Goal: Task Accomplishment & Management: Complete application form

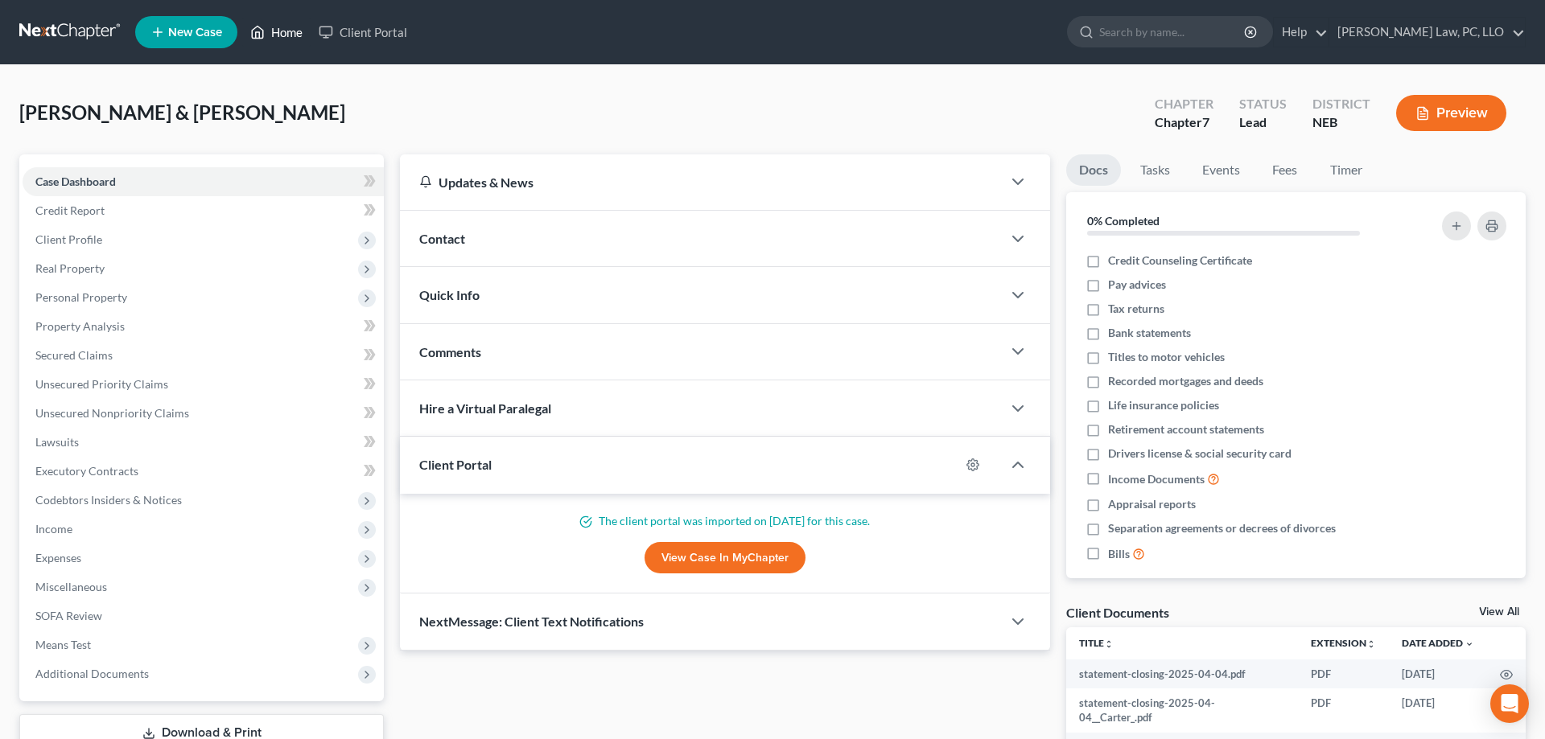
click at [266, 43] on link "Home" at bounding box center [276, 32] width 68 height 29
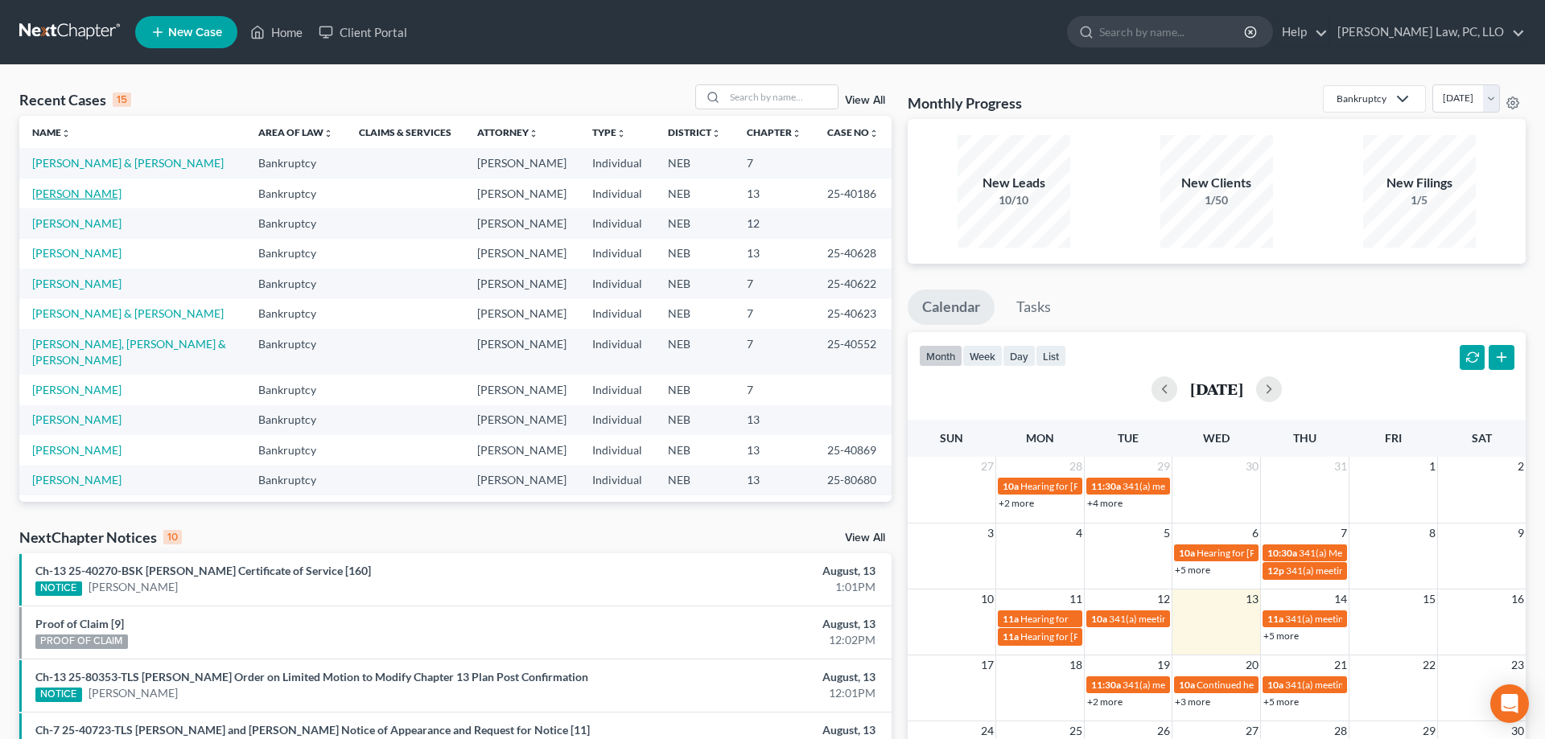
click at [84, 193] on link "[PERSON_NAME]" at bounding box center [76, 194] width 89 height 14
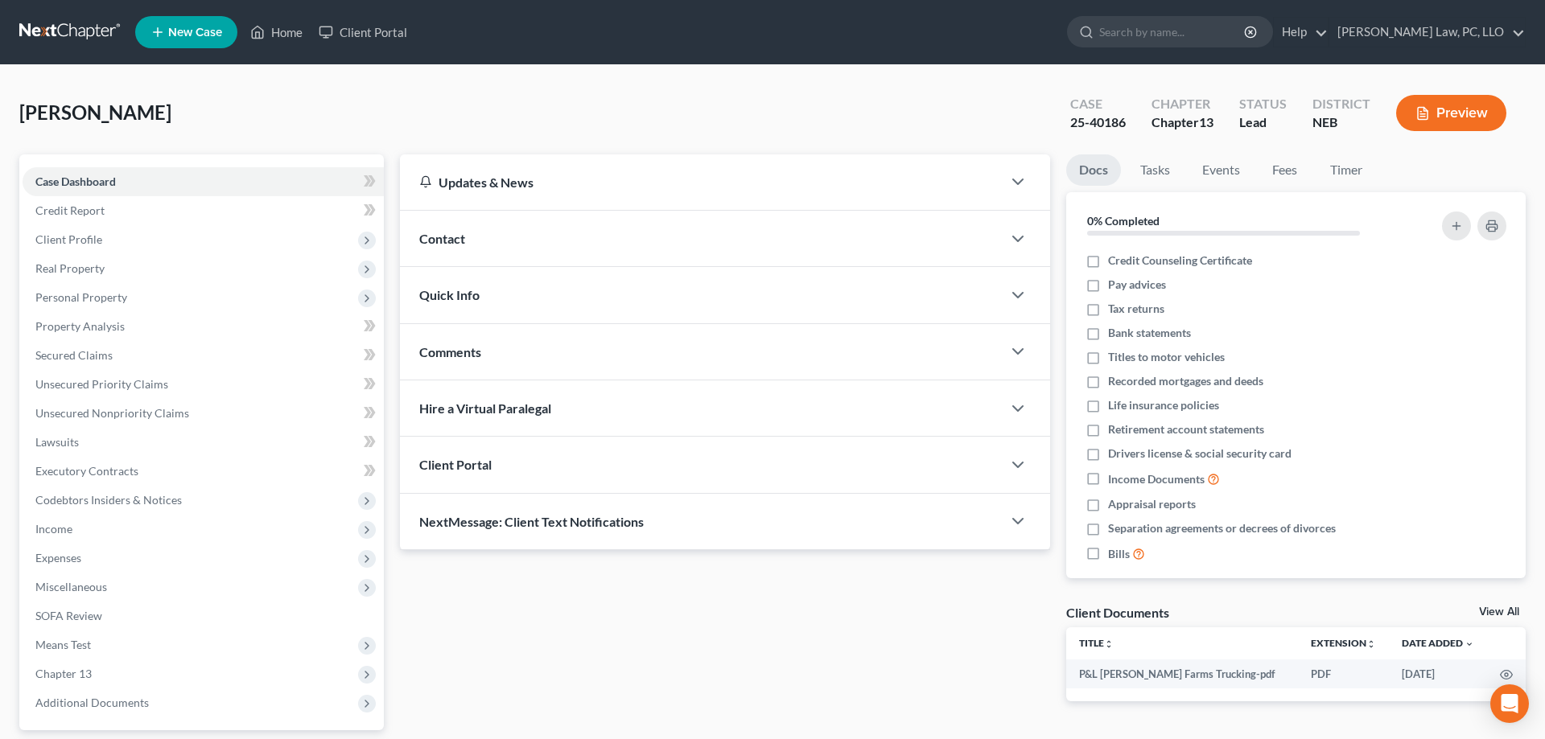
click at [572, 521] on span "NextMessage: Client Text Notifications" at bounding box center [531, 521] width 224 height 15
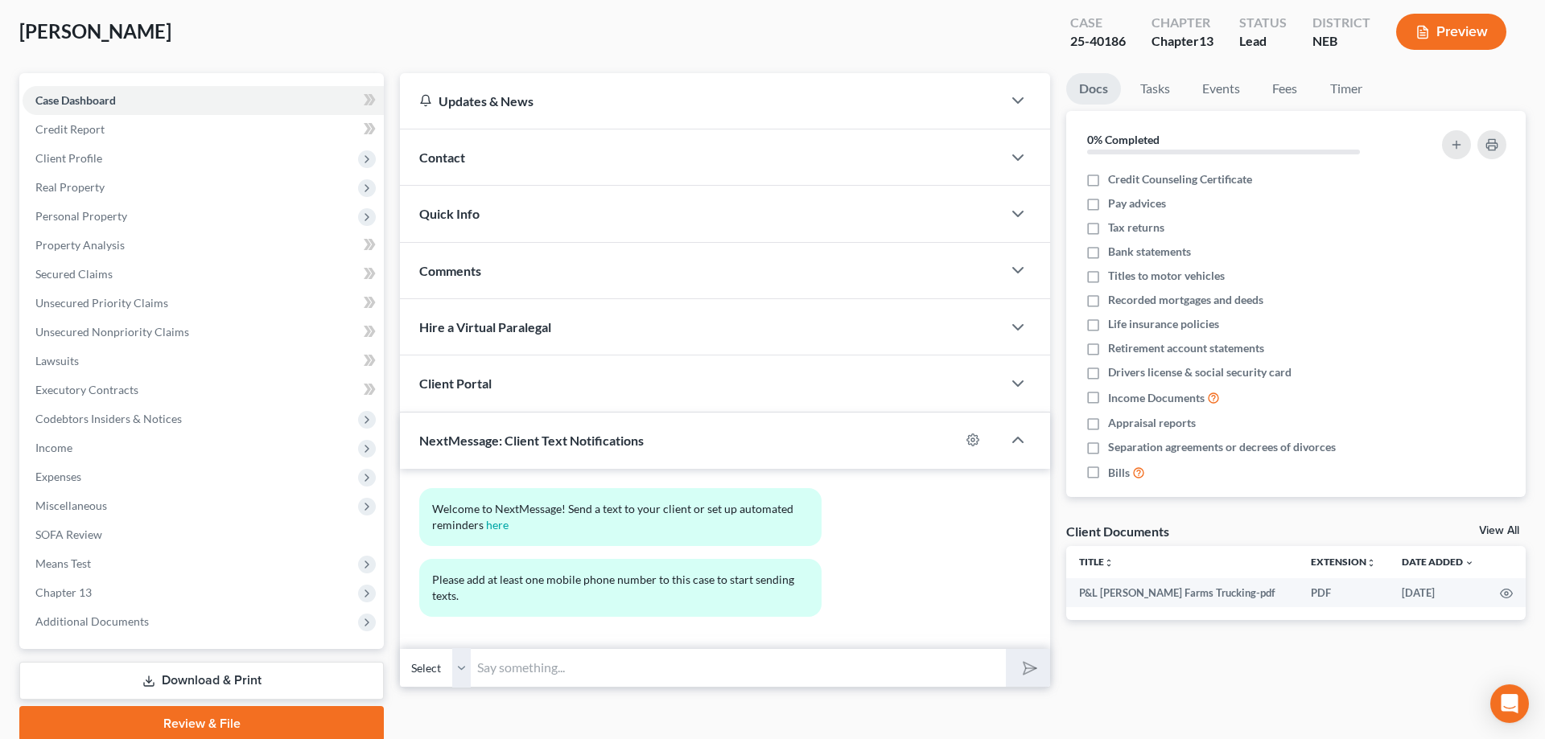
scroll to position [143, 0]
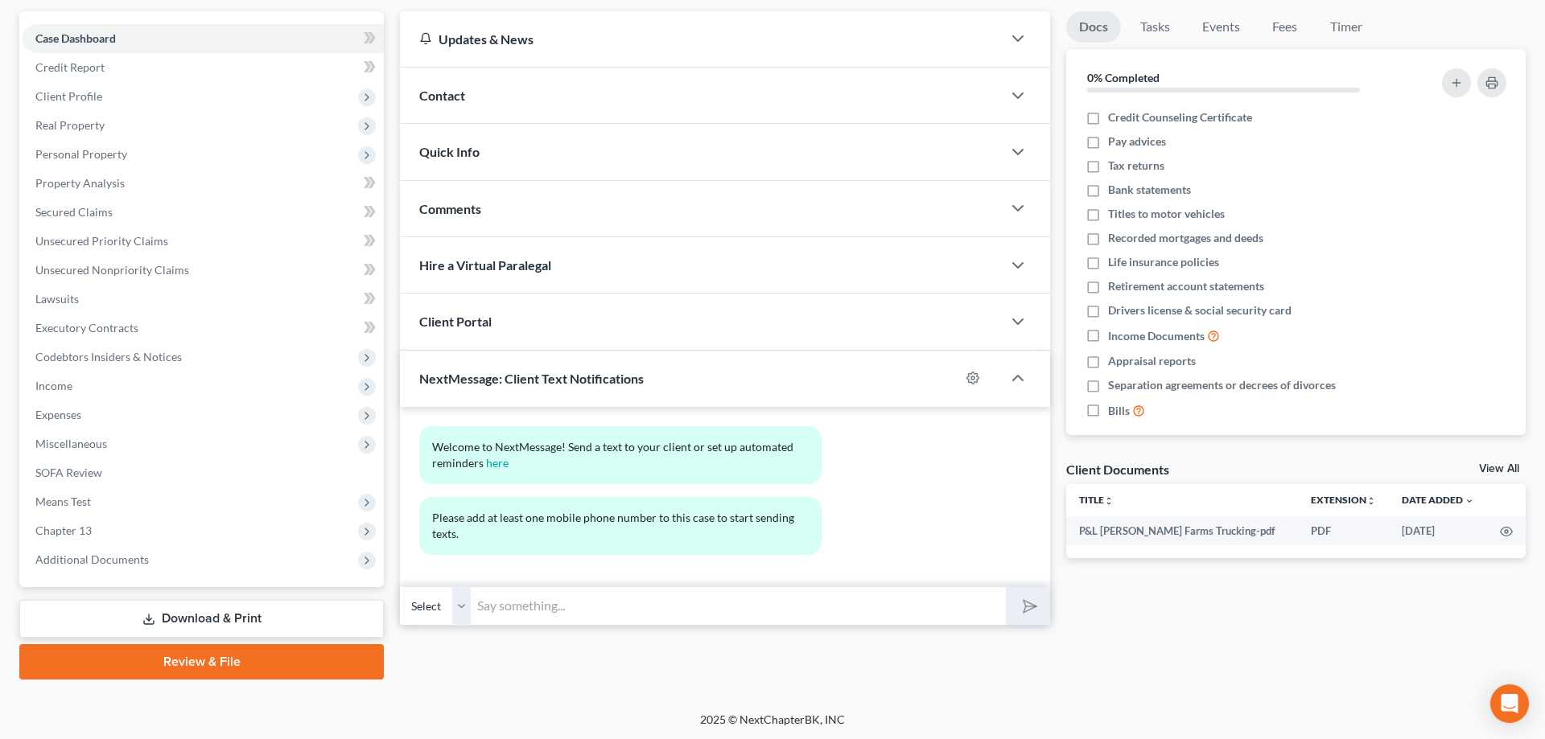
click at [728, 611] on input "text" at bounding box center [738, 605] width 534 height 39
type input "Sent you a message via email-response on the camper/arrangement. Let me know if…"
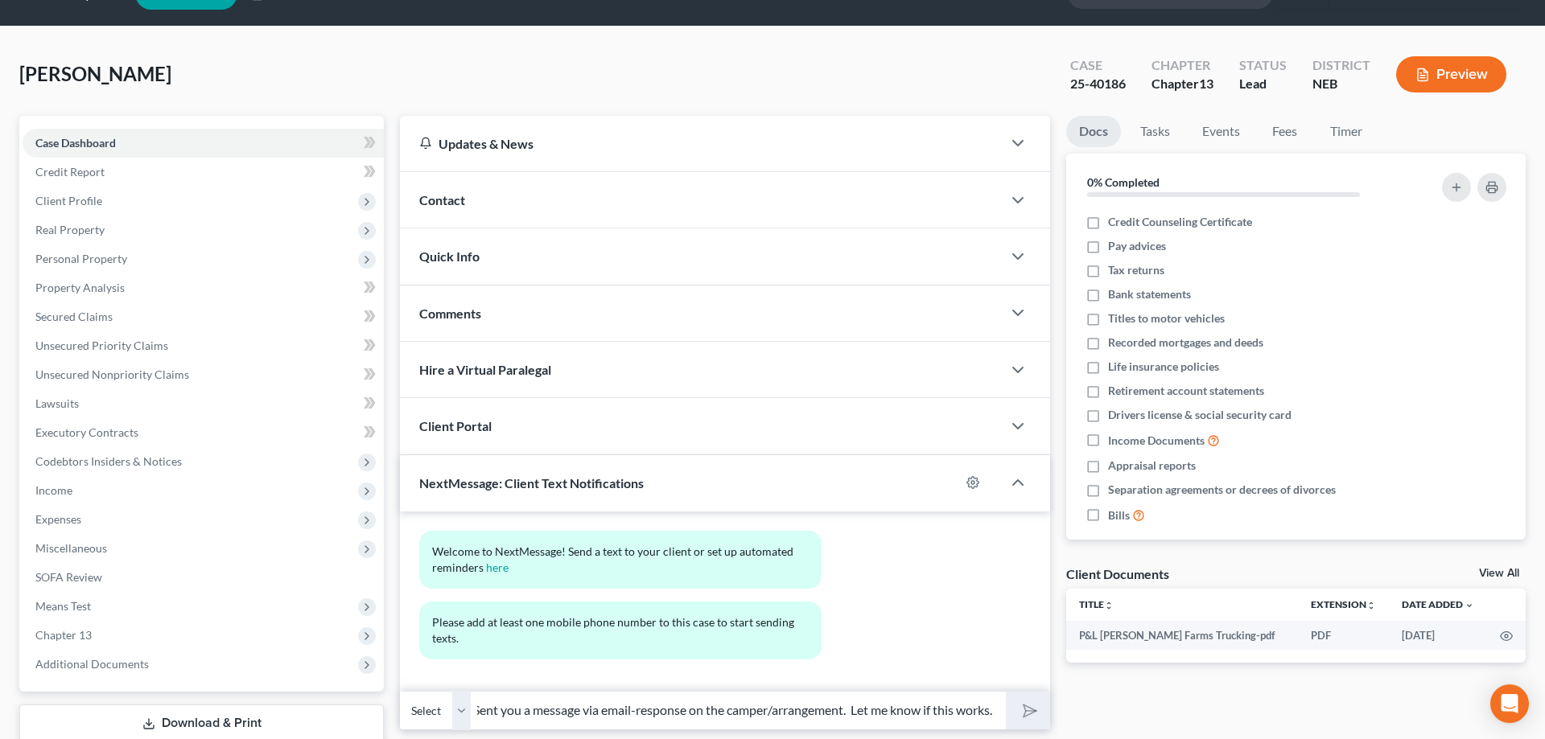
scroll to position [0, 0]
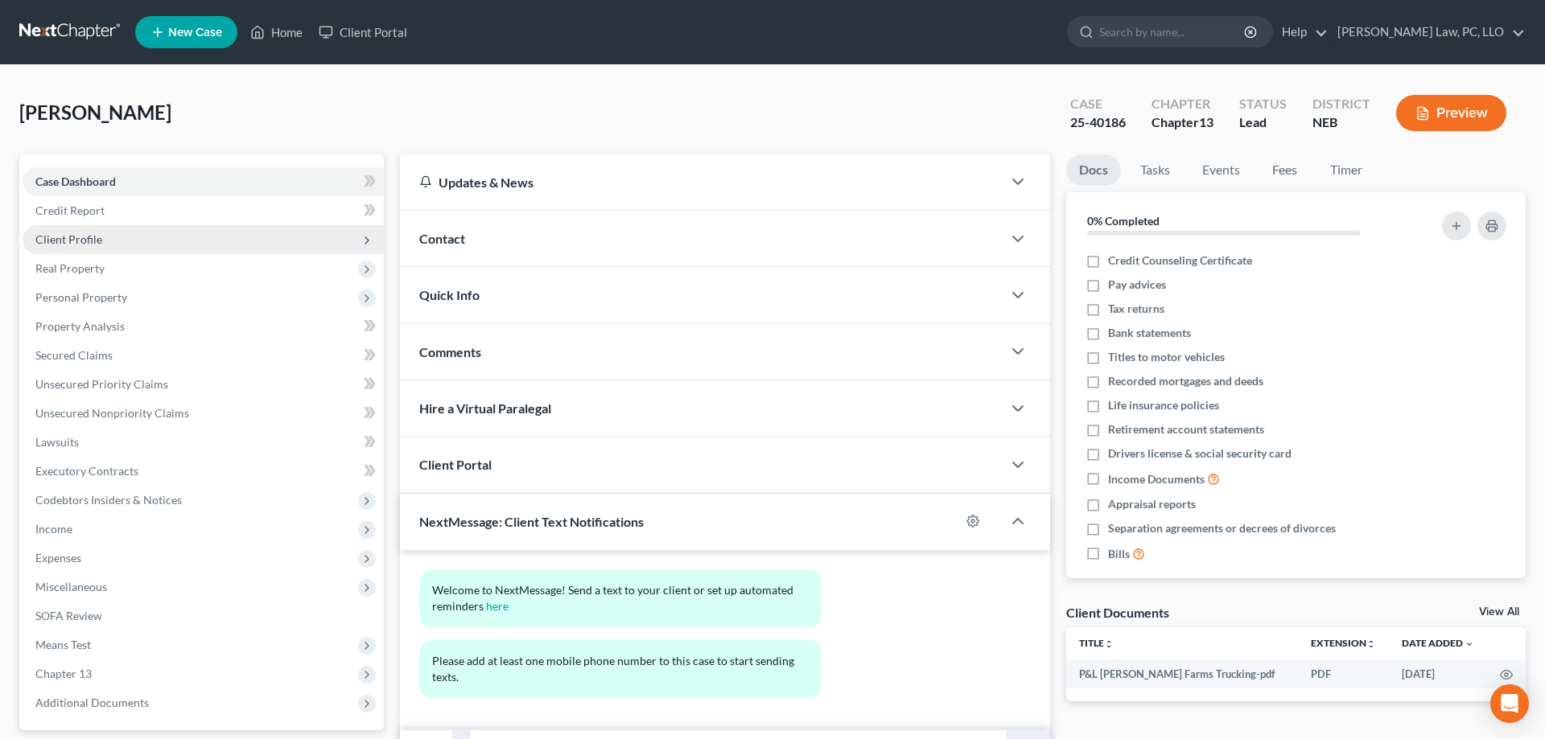
click at [117, 241] on span "Client Profile" at bounding box center [203, 239] width 361 height 29
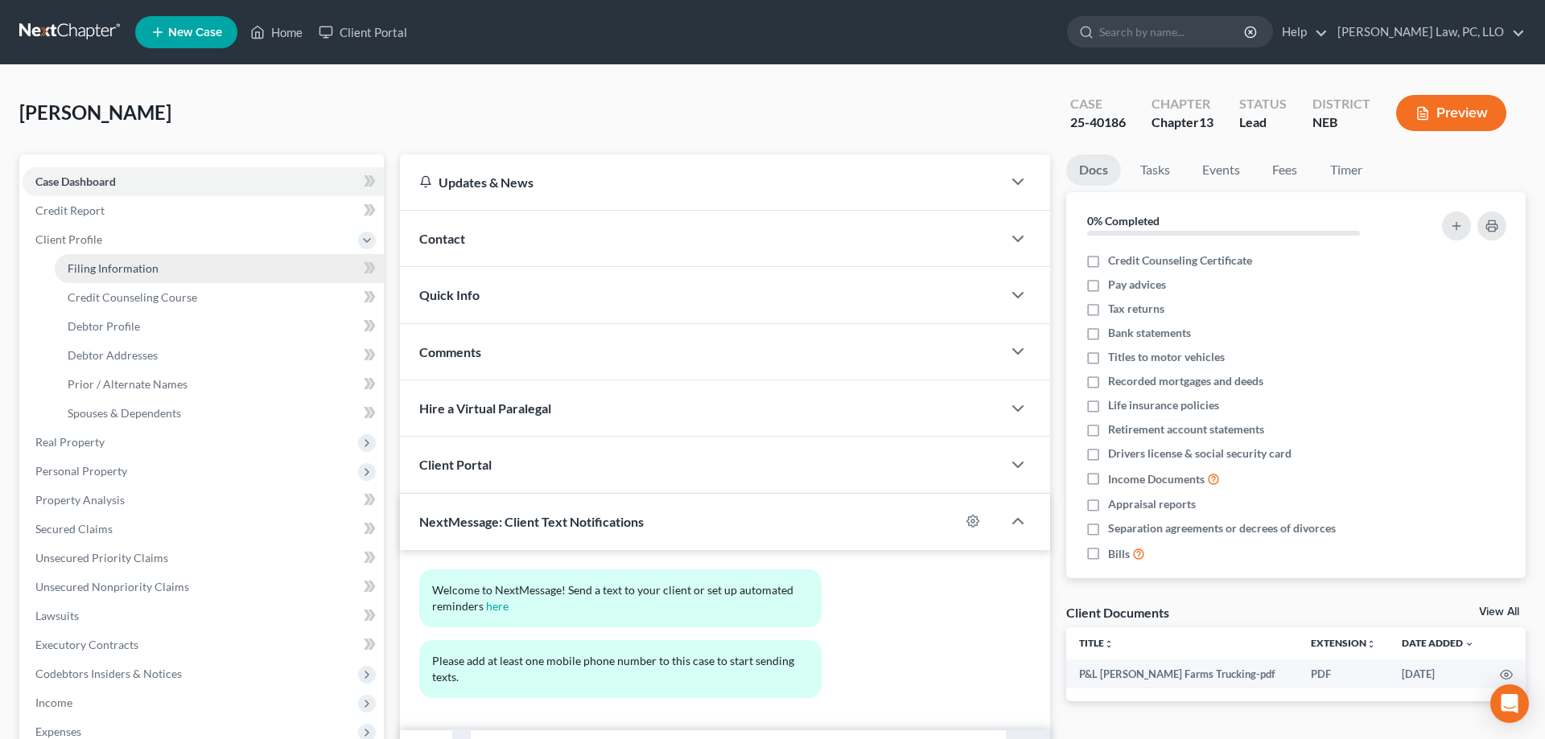
click at [176, 270] on link "Filing Information" at bounding box center [219, 268] width 329 height 29
select select "0"
select select "3"
select select "0"
select select "3"
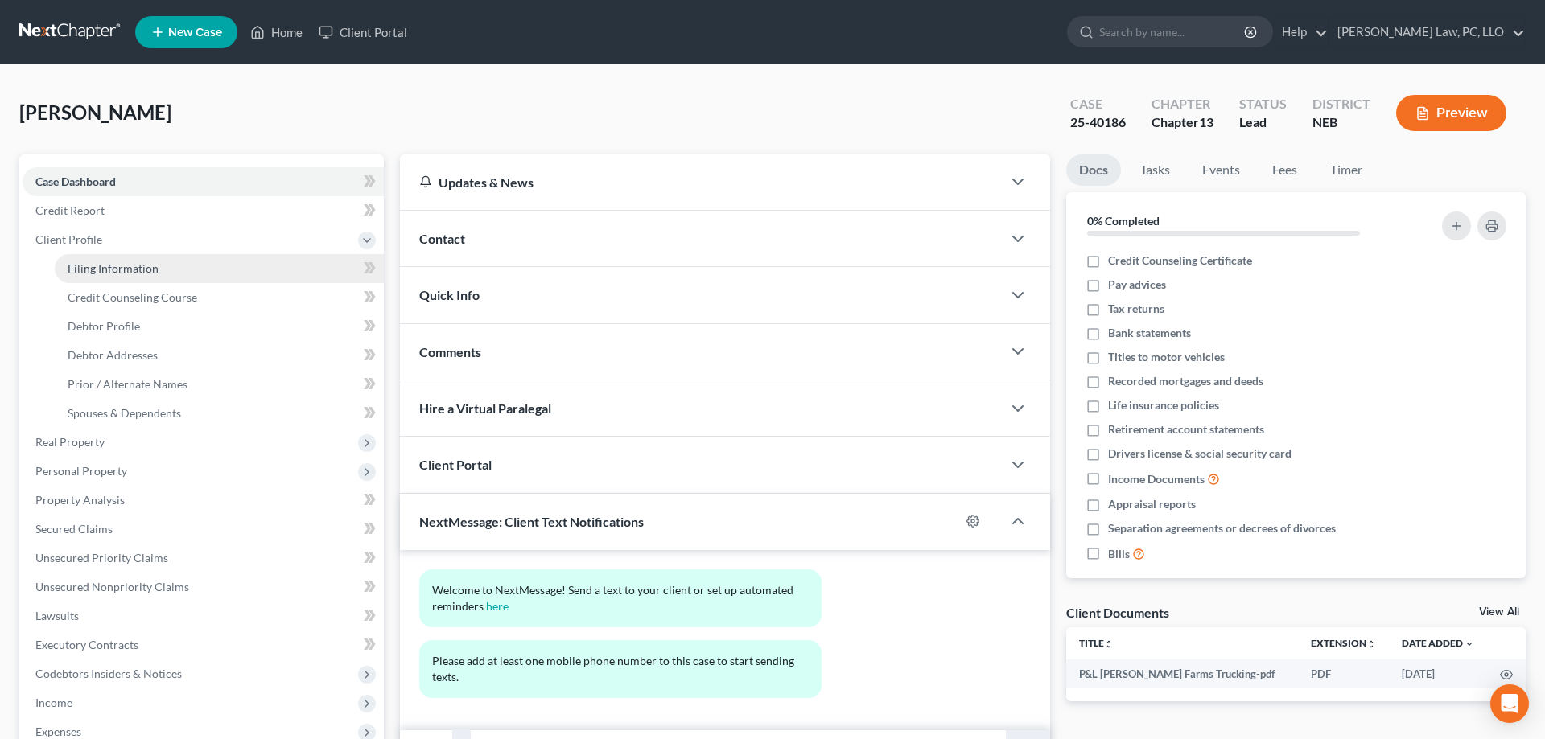
select select "30"
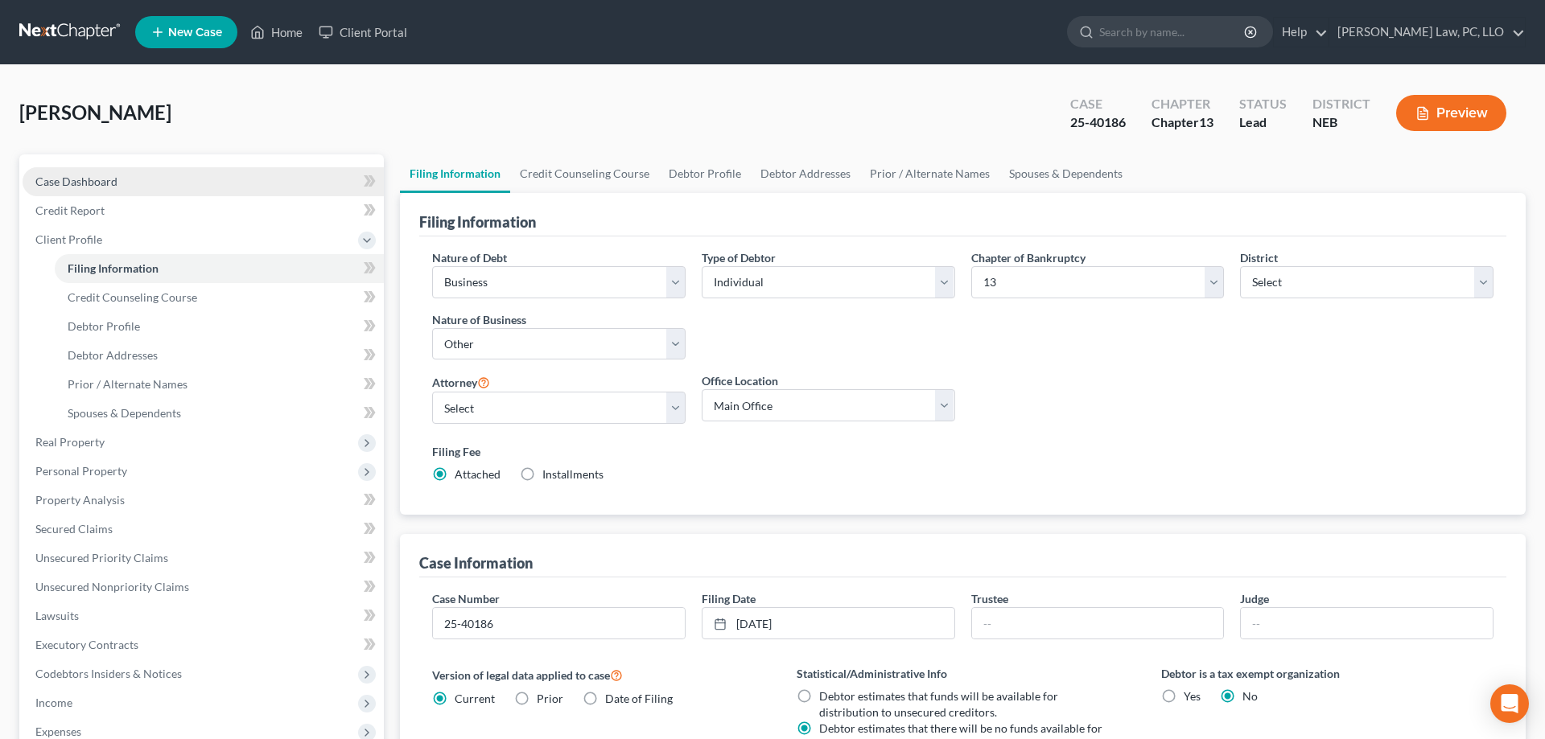
click at [134, 186] on link "Case Dashboard" at bounding box center [203, 181] width 361 height 29
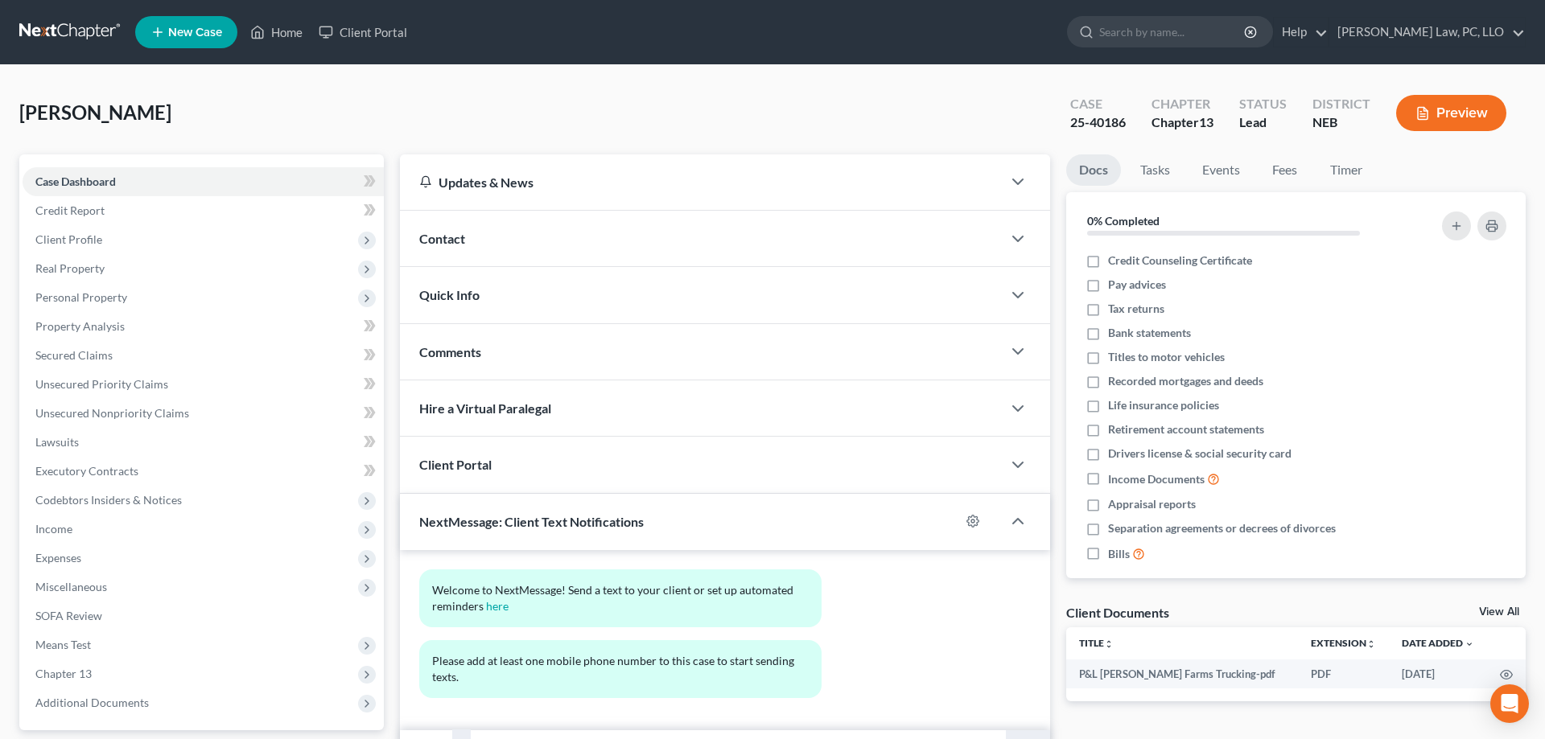
click at [525, 249] on div "Contact" at bounding box center [701, 239] width 602 height 56
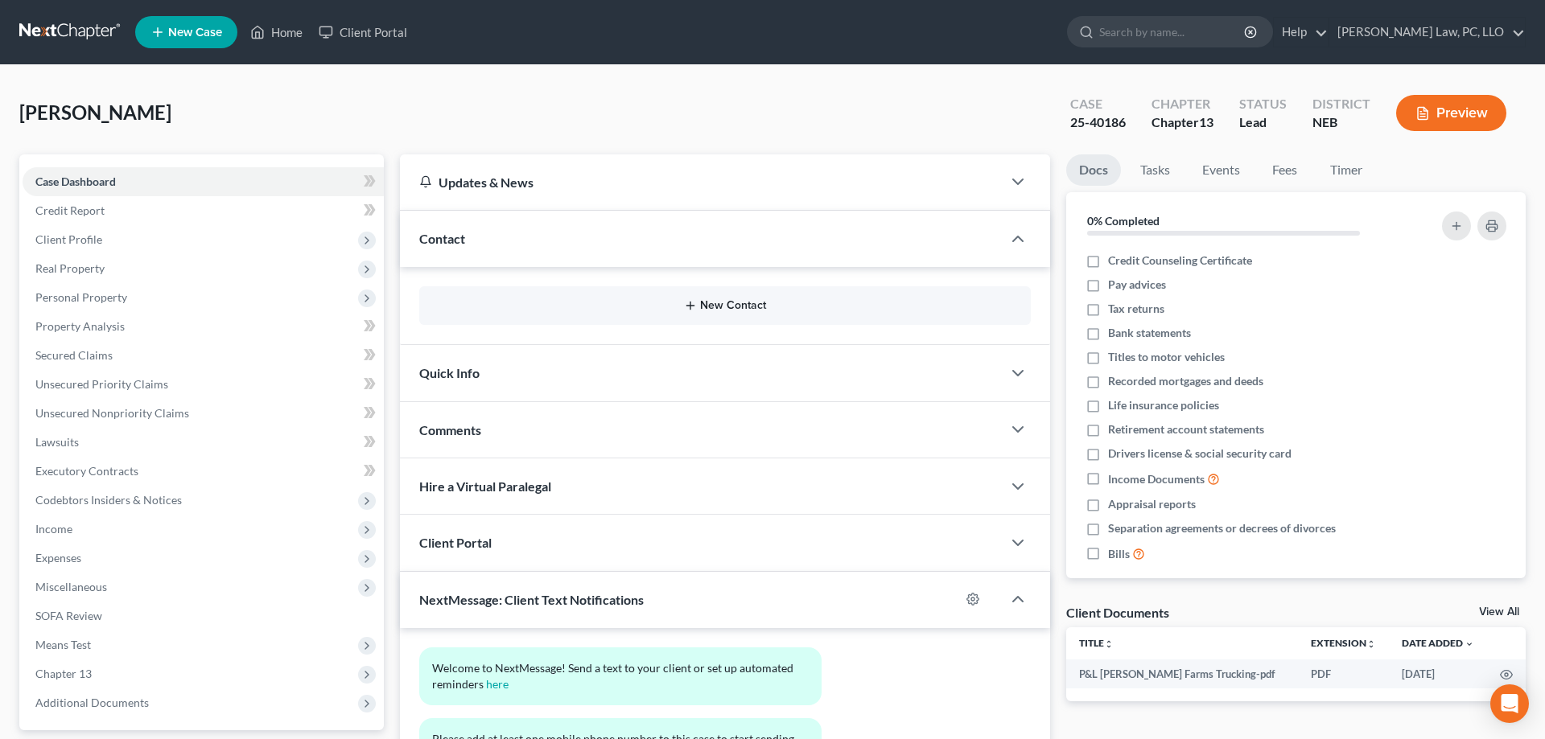
click at [673, 307] on button "New Contact" at bounding box center [725, 305] width 586 height 13
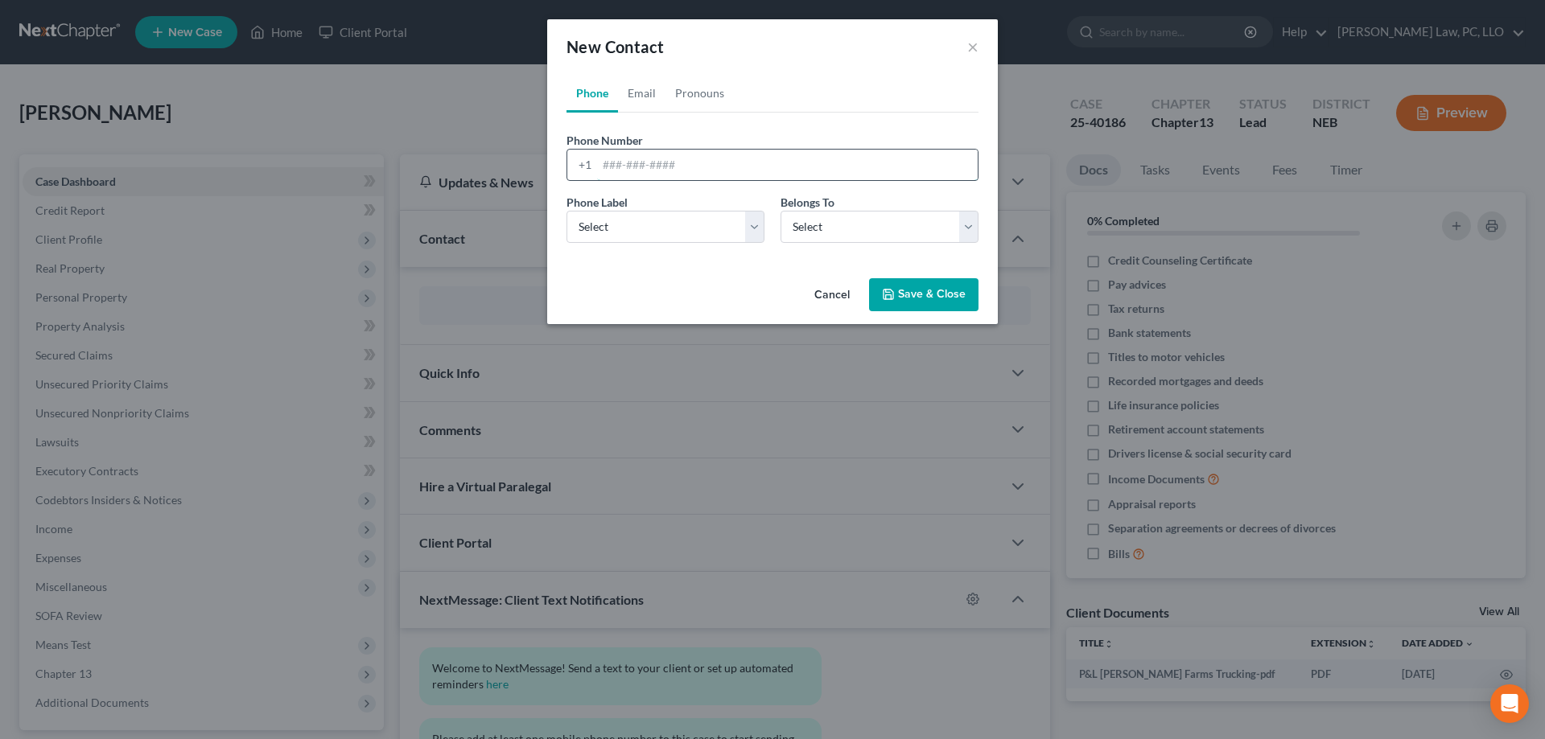
click at [684, 158] on input "tel" at bounding box center [787, 165] width 381 height 31
paste input "[PHONE_NUMBER]"
type input "[PHONE_NUMBER]"
click at [566, 211] on select "Select Mobile Home Work Other" at bounding box center [665, 227] width 198 height 32
select select "0"
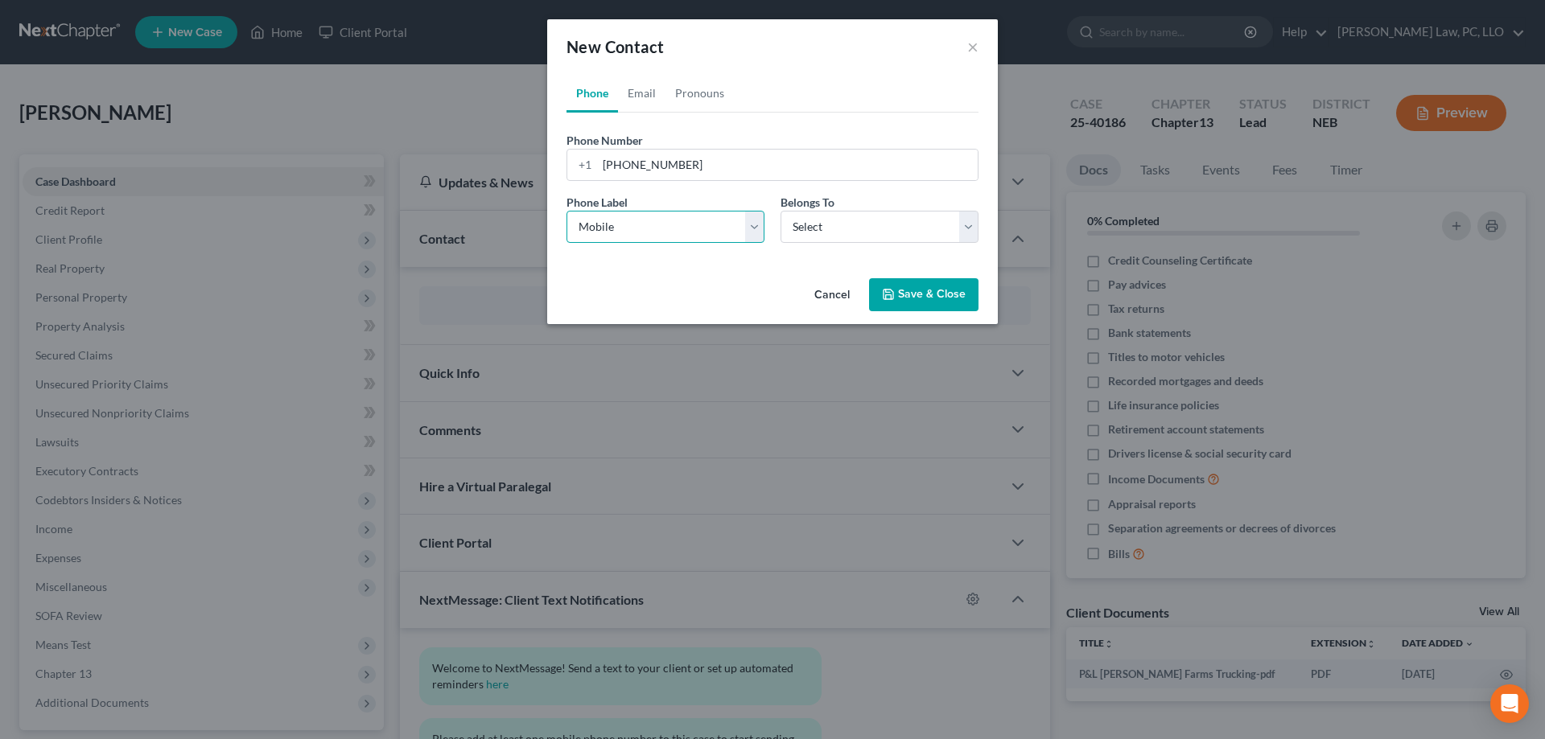
click option "Mobile" at bounding box center [0, 0] width 0 height 0
click at [780, 211] on select "Select Client Other" at bounding box center [879, 227] width 198 height 32
select select "0"
click option "Client" at bounding box center [0, 0] width 0 height 0
click at [900, 309] on button "Save & Close" at bounding box center [923, 295] width 109 height 34
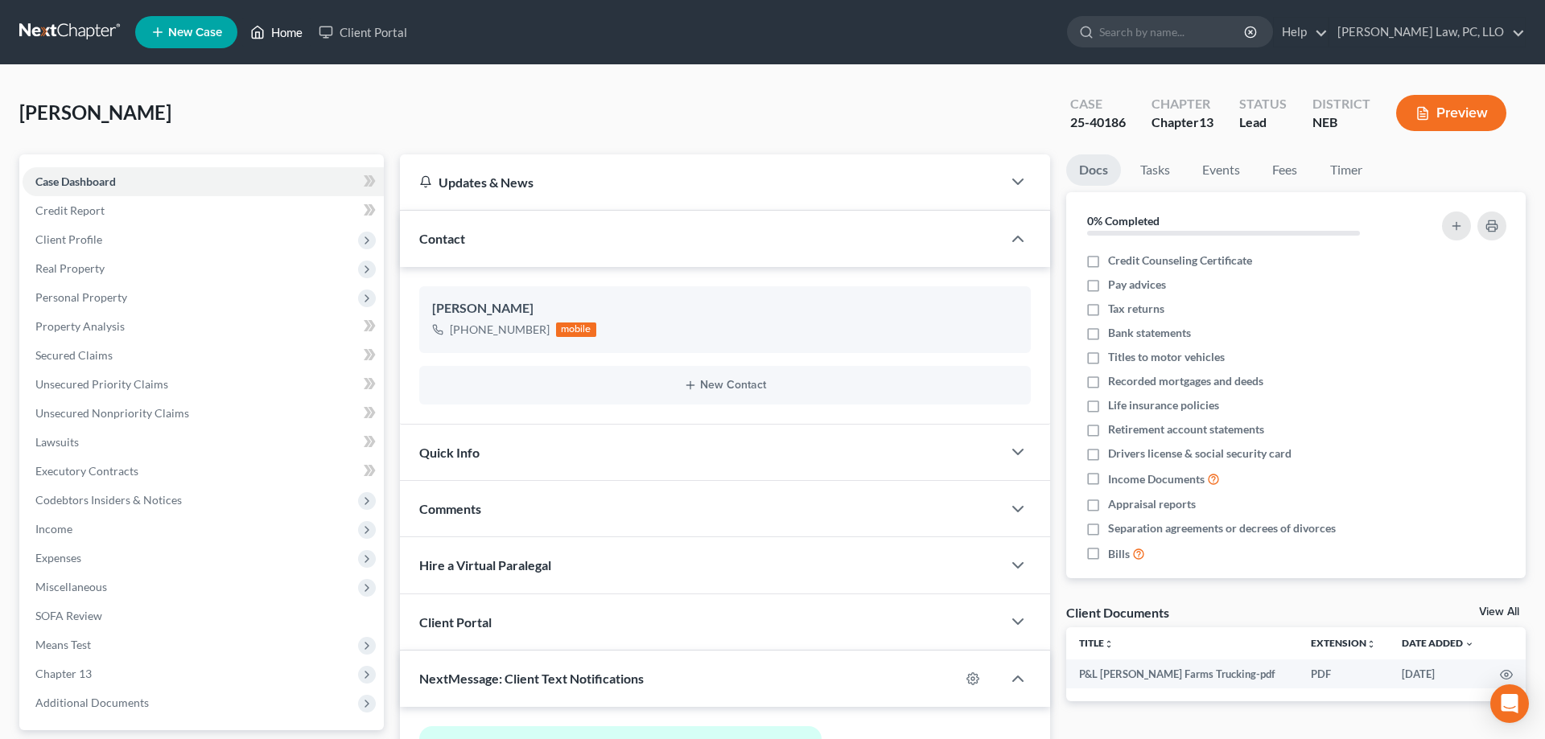
click at [247, 39] on link "Home" at bounding box center [276, 32] width 68 height 29
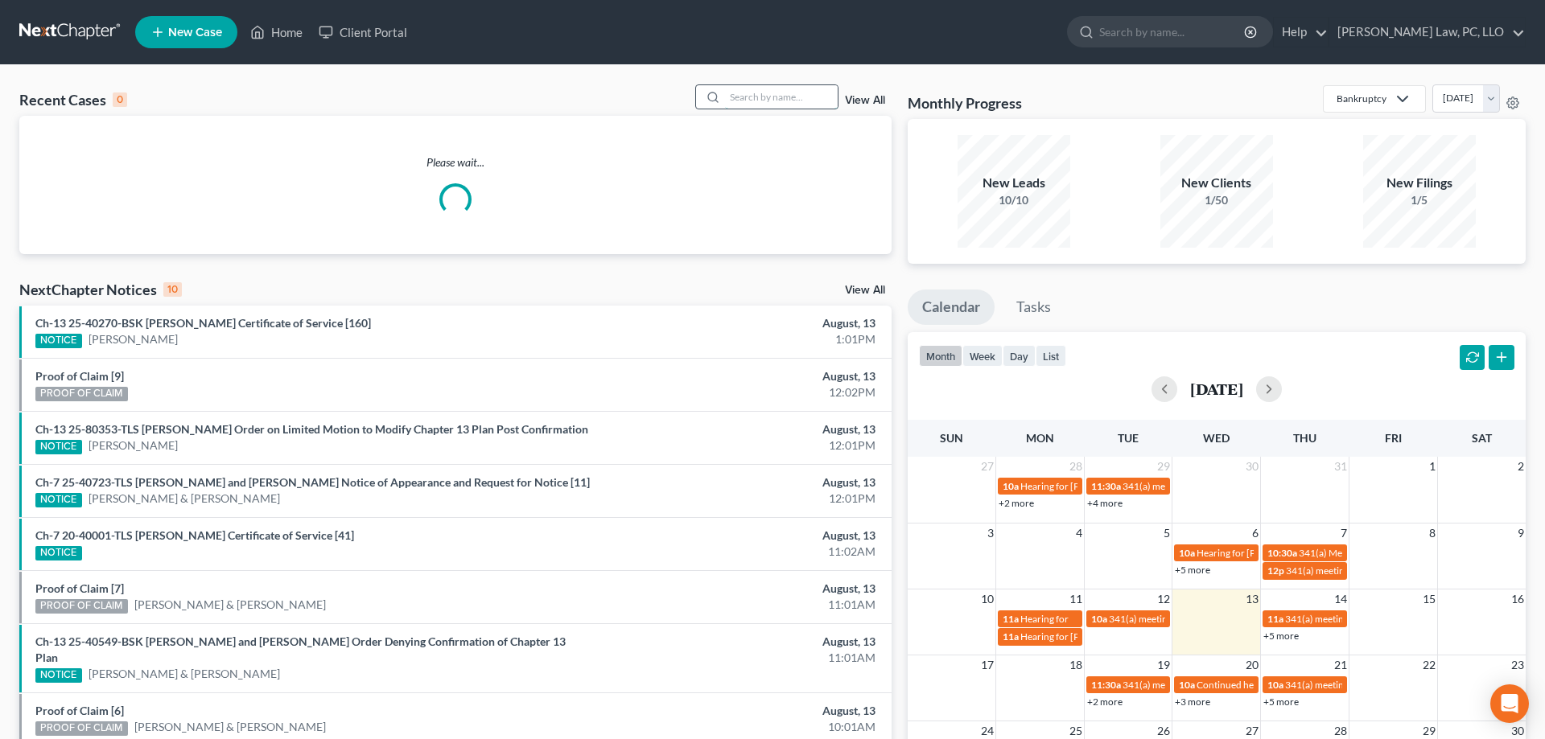
click at [739, 101] on input "search" at bounding box center [781, 96] width 113 height 23
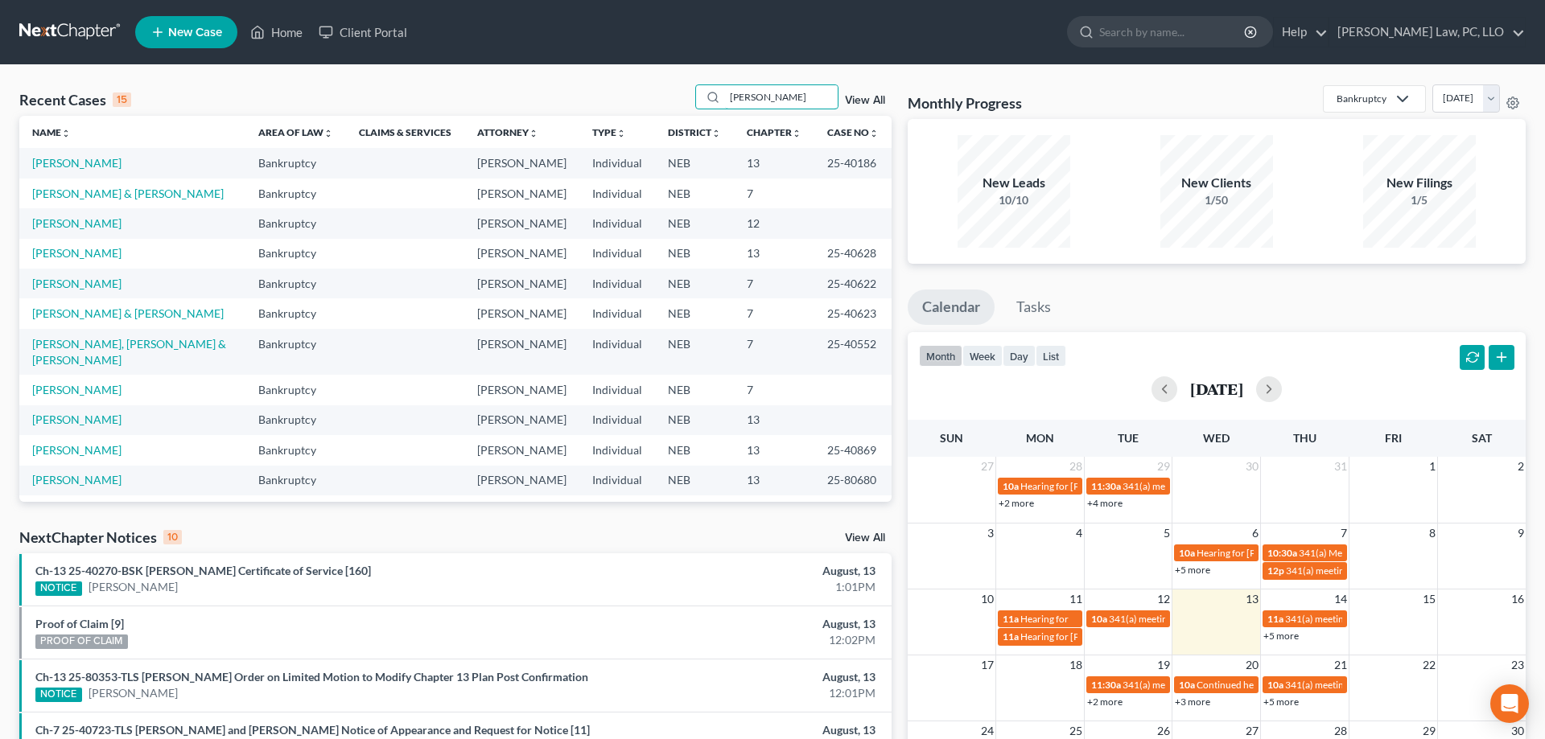
type input "[PERSON_NAME]"
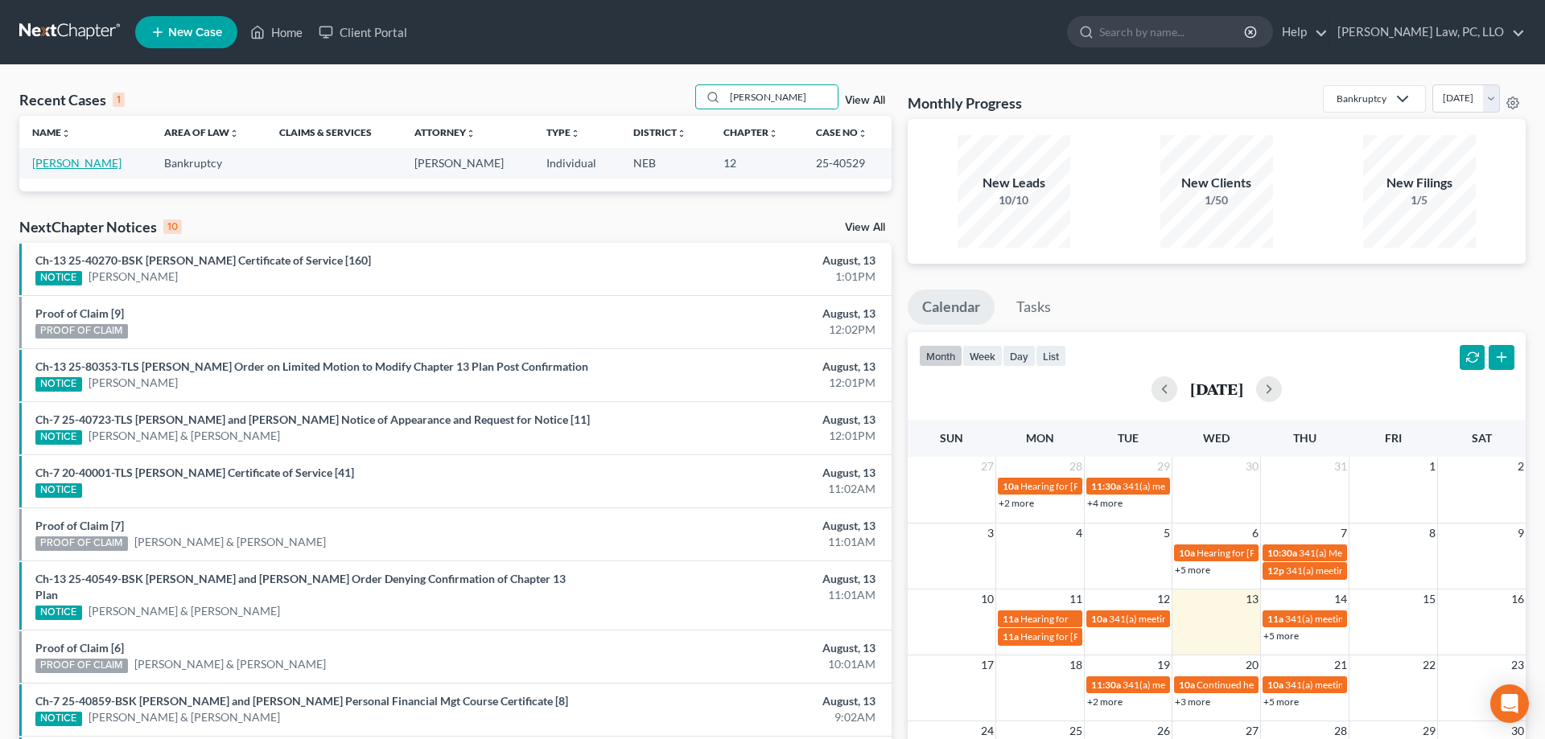
click at [82, 162] on link "[PERSON_NAME]" at bounding box center [76, 163] width 89 height 14
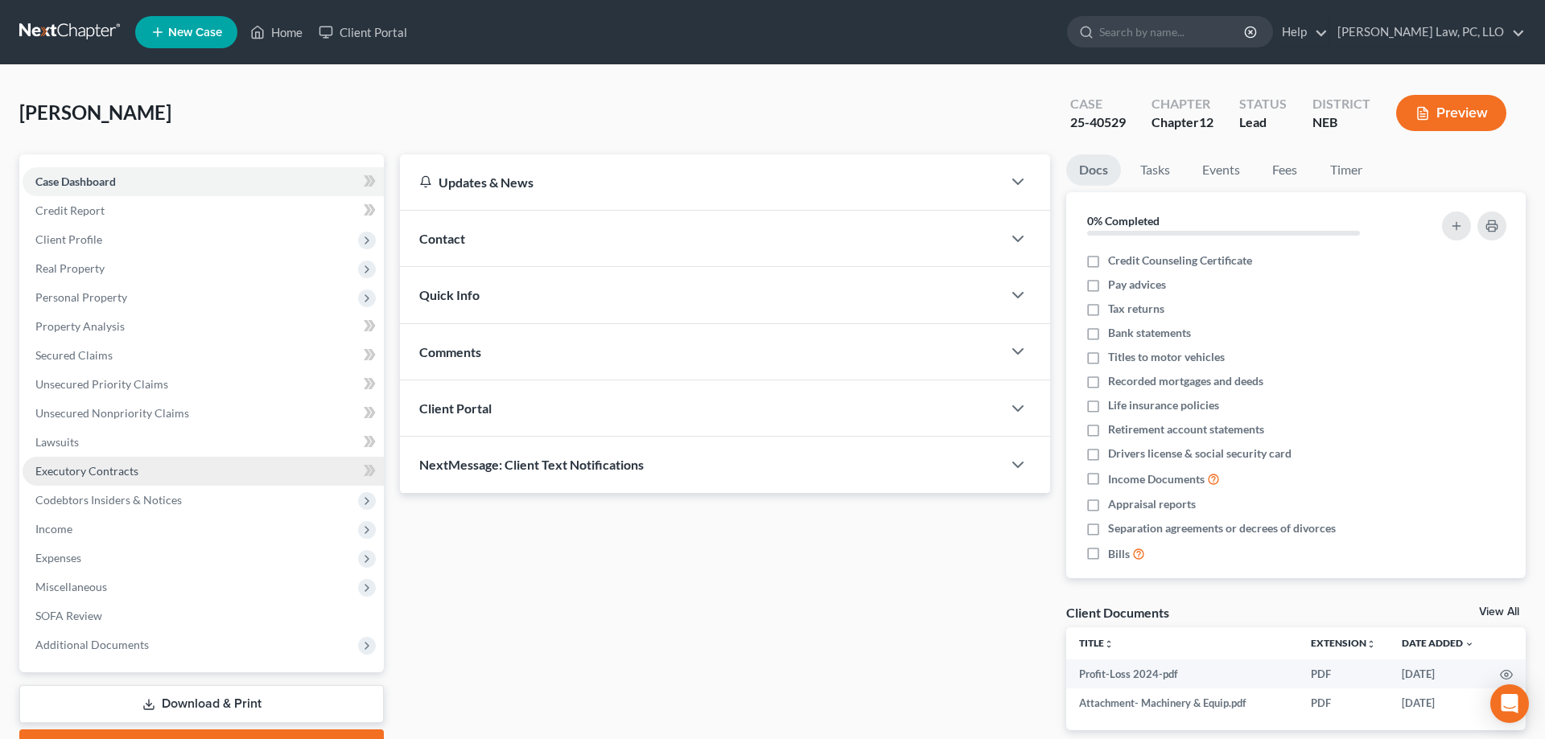
click at [116, 468] on span "Executory Contracts" at bounding box center [86, 471] width 103 height 14
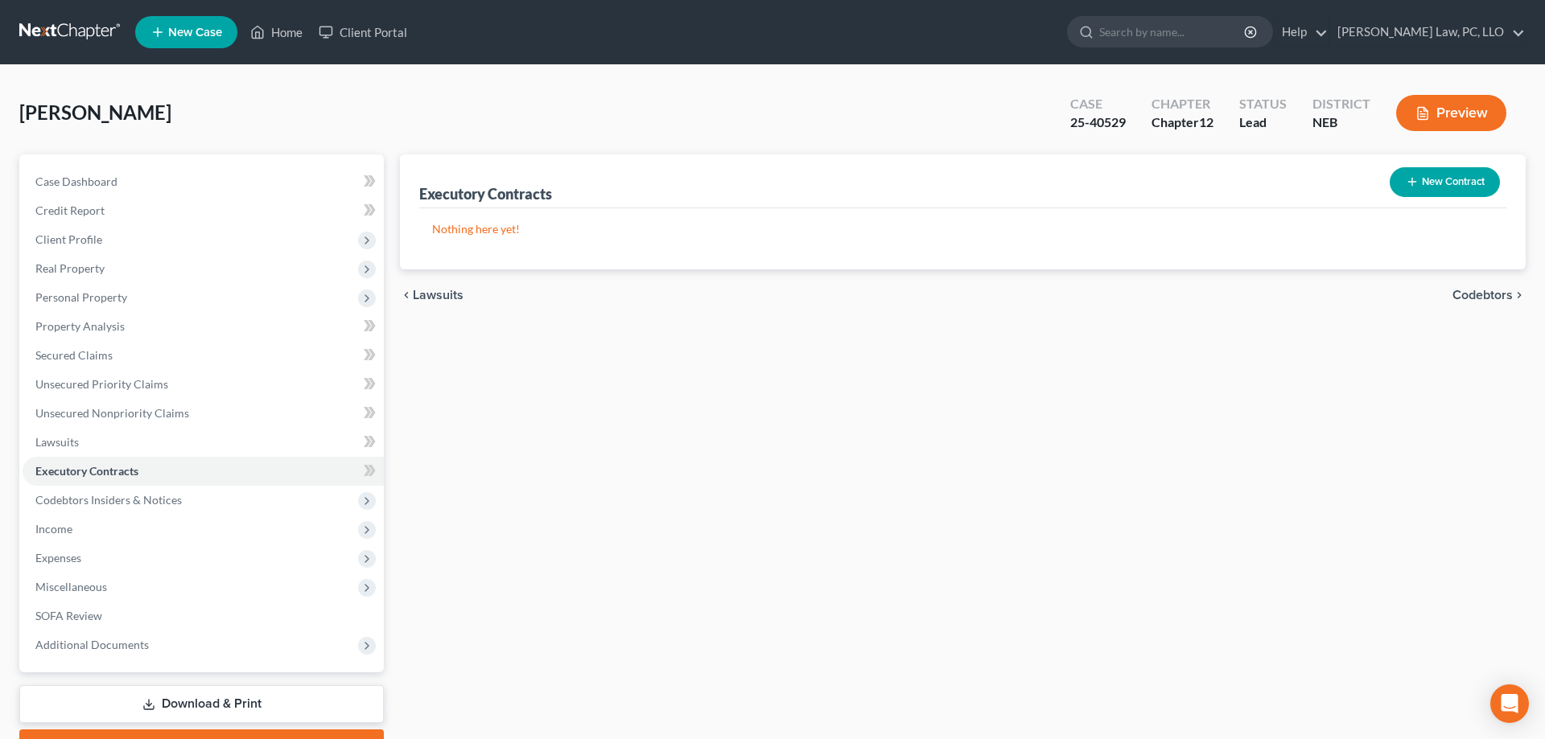
click at [1418, 183] on button "New Contract" at bounding box center [1444, 182] width 110 height 30
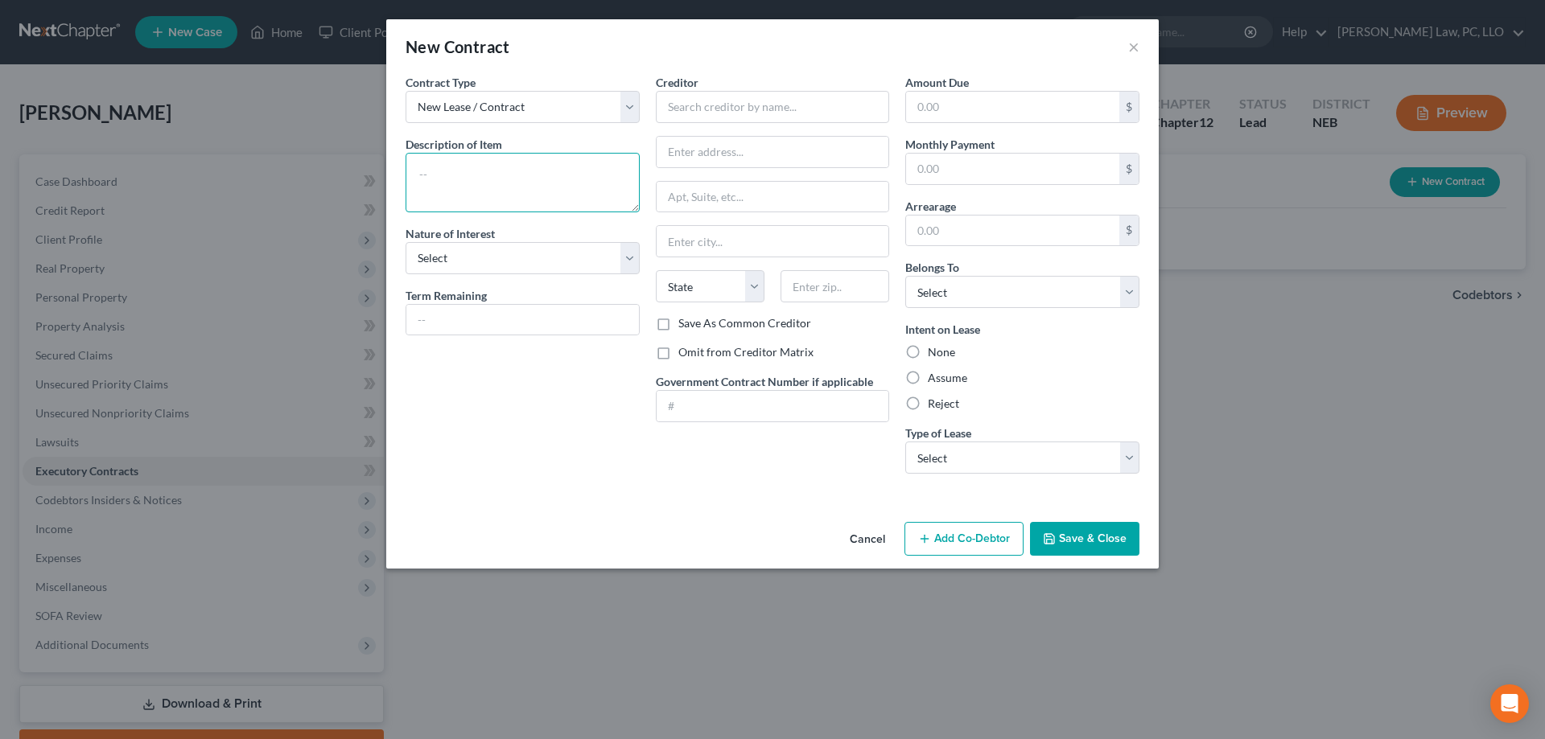
click at [570, 170] on textarea at bounding box center [522, 183] width 234 height 60
type textarea "Farmland Capital Option to Purchase land"
click at [405, 242] on select "Select Purchaser Agent Lessor Lessee" at bounding box center [522, 258] width 234 height 32
select select "1"
click option "Agent" at bounding box center [0, 0] width 0 height 0
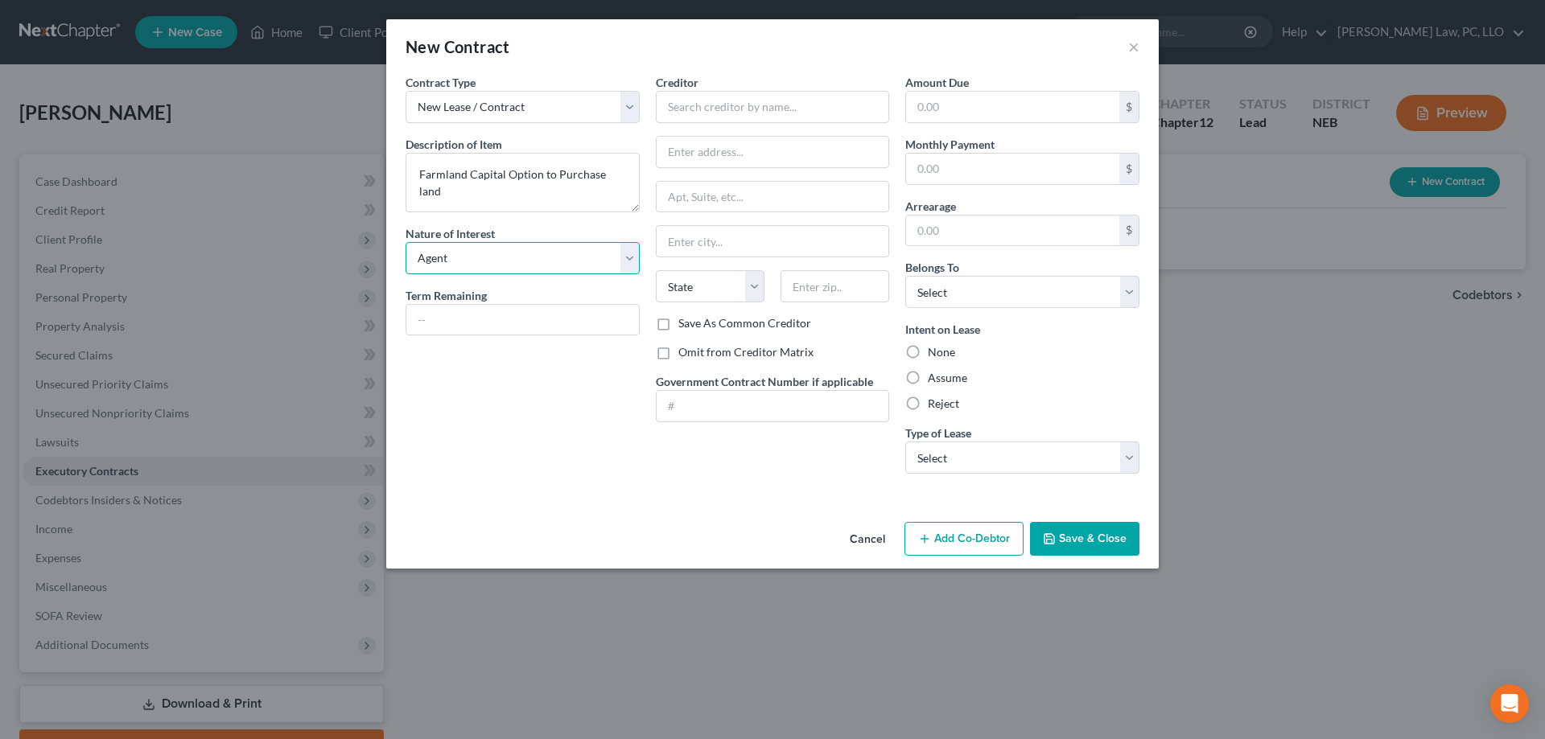
click at [405, 242] on select "Select Purchaser Agent Lessor Lessee" at bounding box center [522, 258] width 234 height 32
click option "Agent" at bounding box center [0, 0] width 0 height 0
click at [500, 322] on input "text" at bounding box center [522, 320] width 233 height 31
click at [553, 196] on textarea "Farmland Capital Option to Purchase land" at bounding box center [522, 183] width 234 height 60
type textarea "Farmland Capital Option to Purchase land Default prior to petition"
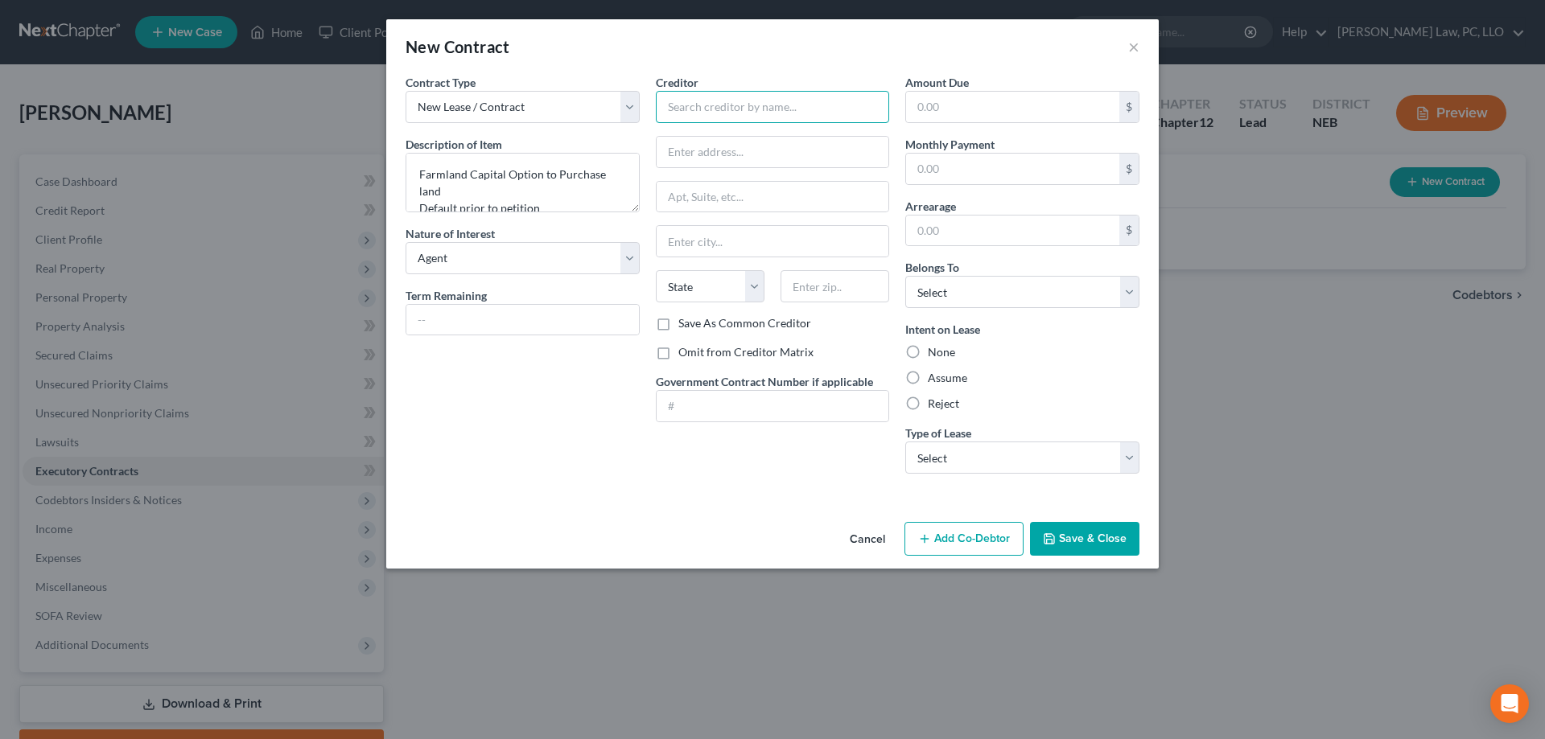
click at [832, 107] on input "text" at bounding box center [773, 107] width 234 height 32
type input "Farmland Capital SPV"
click at [706, 155] on input "text" at bounding box center [772, 152] width 233 height 31
type input "[STREET_ADDRESS]"
type input "201"
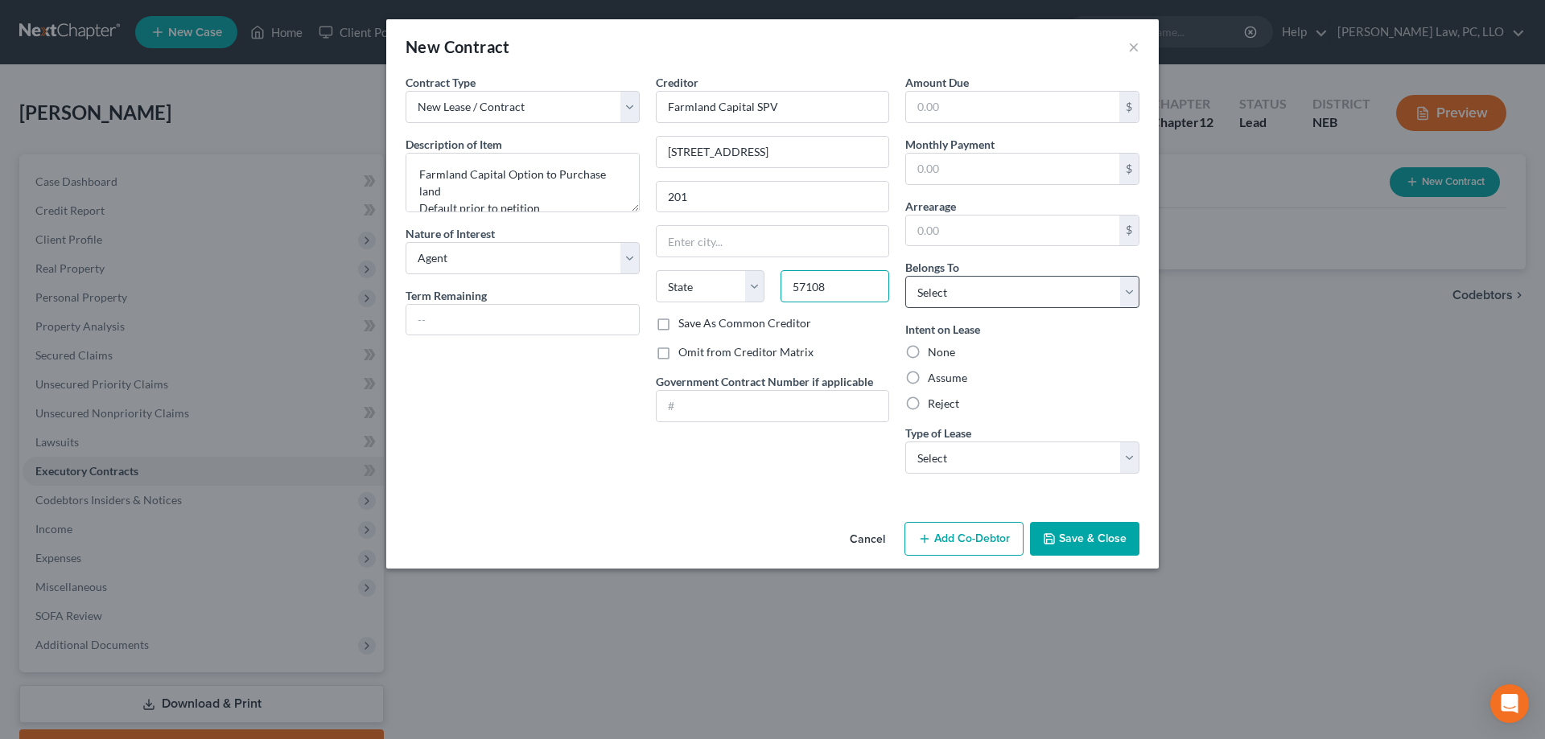
type input "57108"
type input "[GEOGRAPHIC_DATA]"
select select "43"
click at [928, 405] on label "Reject" at bounding box center [943, 404] width 31 height 16
click at [934, 405] on input "Reject" at bounding box center [939, 401] width 10 height 10
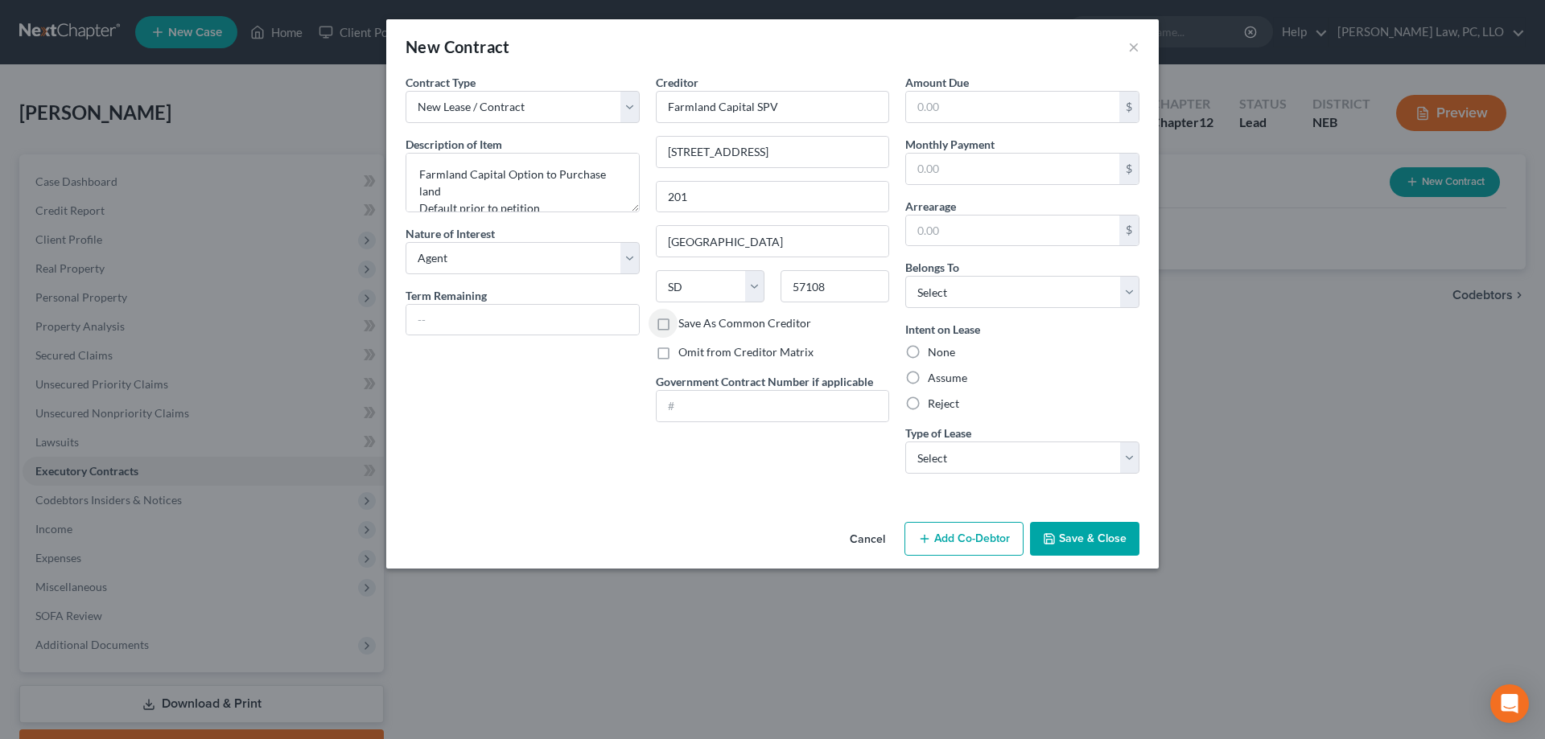
radio input "true"
click at [905, 442] on select "Select Real Estate Car Other" at bounding box center [1022, 458] width 234 height 32
select select "0"
click option "Real Estate" at bounding box center [0, 0] width 0 height 0
click at [1060, 537] on button "Save & Close" at bounding box center [1084, 539] width 109 height 34
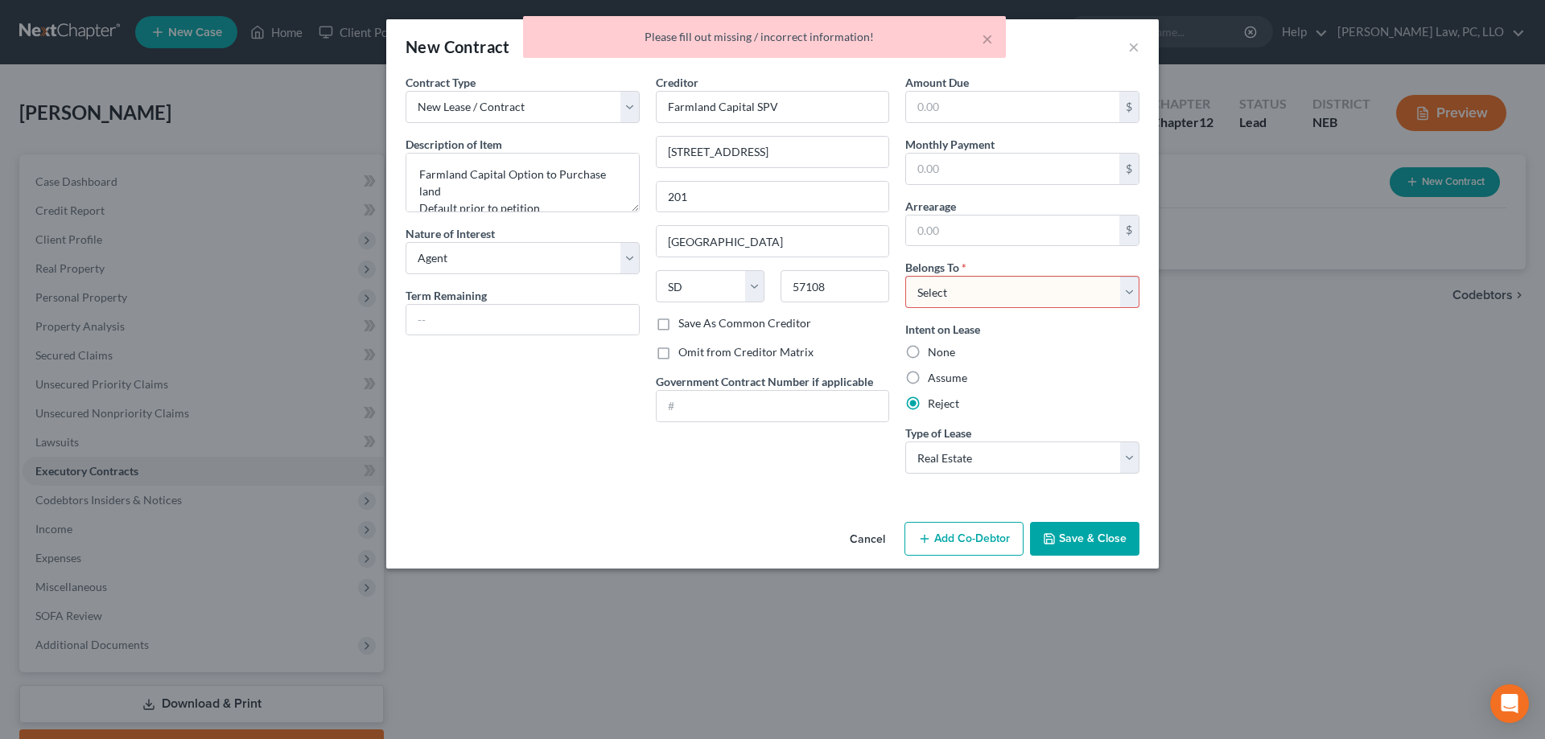
click at [905, 276] on select "Select Debtor 1 Only Debtor 2 Only Debtor 1 And Debtor 2 Only At Least One Of T…" at bounding box center [1022, 292] width 234 height 32
select select "0"
click option "Debtor 1 Only" at bounding box center [0, 0] width 0 height 0
click at [1088, 533] on button "Save & Close" at bounding box center [1084, 539] width 109 height 34
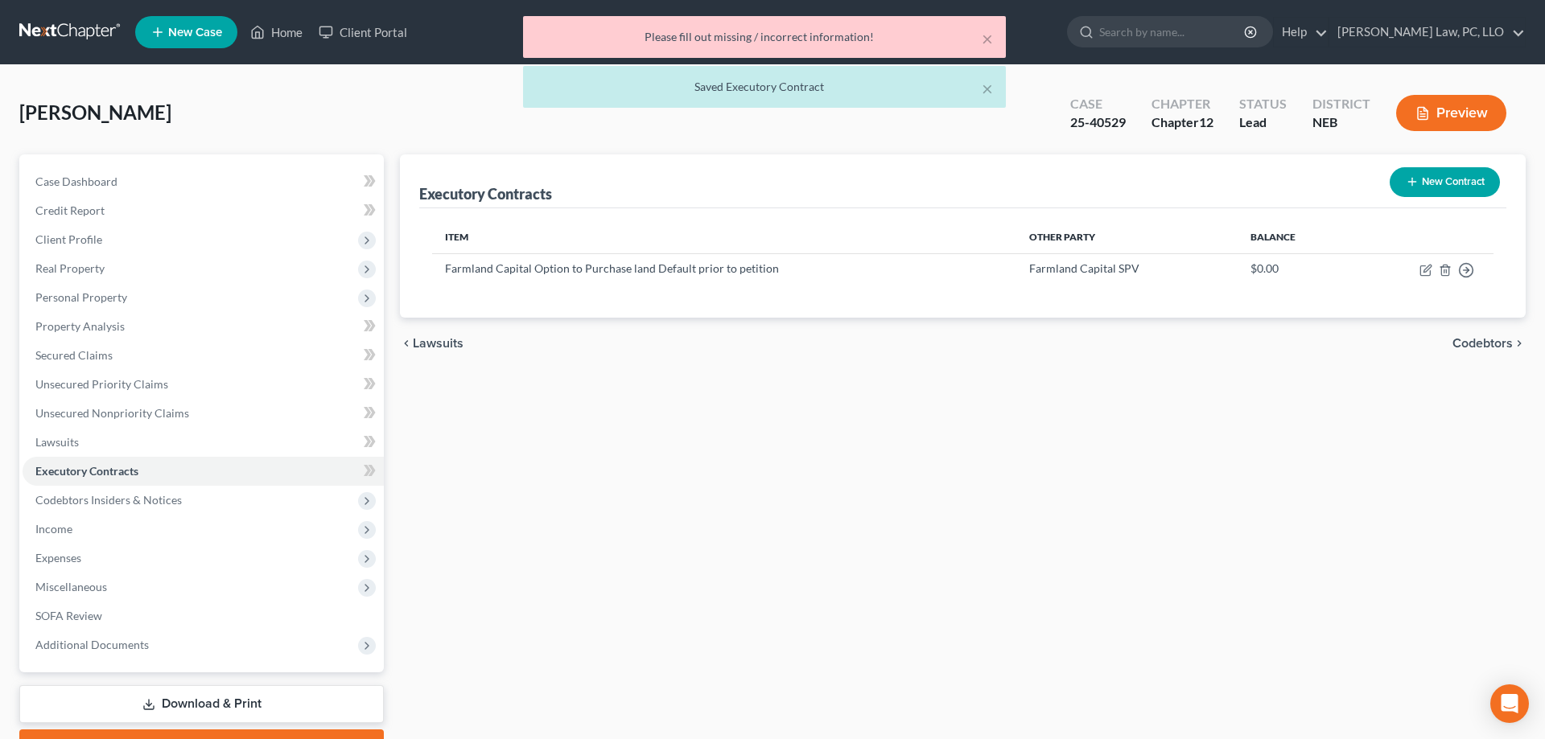
click at [234, 697] on link "Download & Print" at bounding box center [201, 704] width 364 height 38
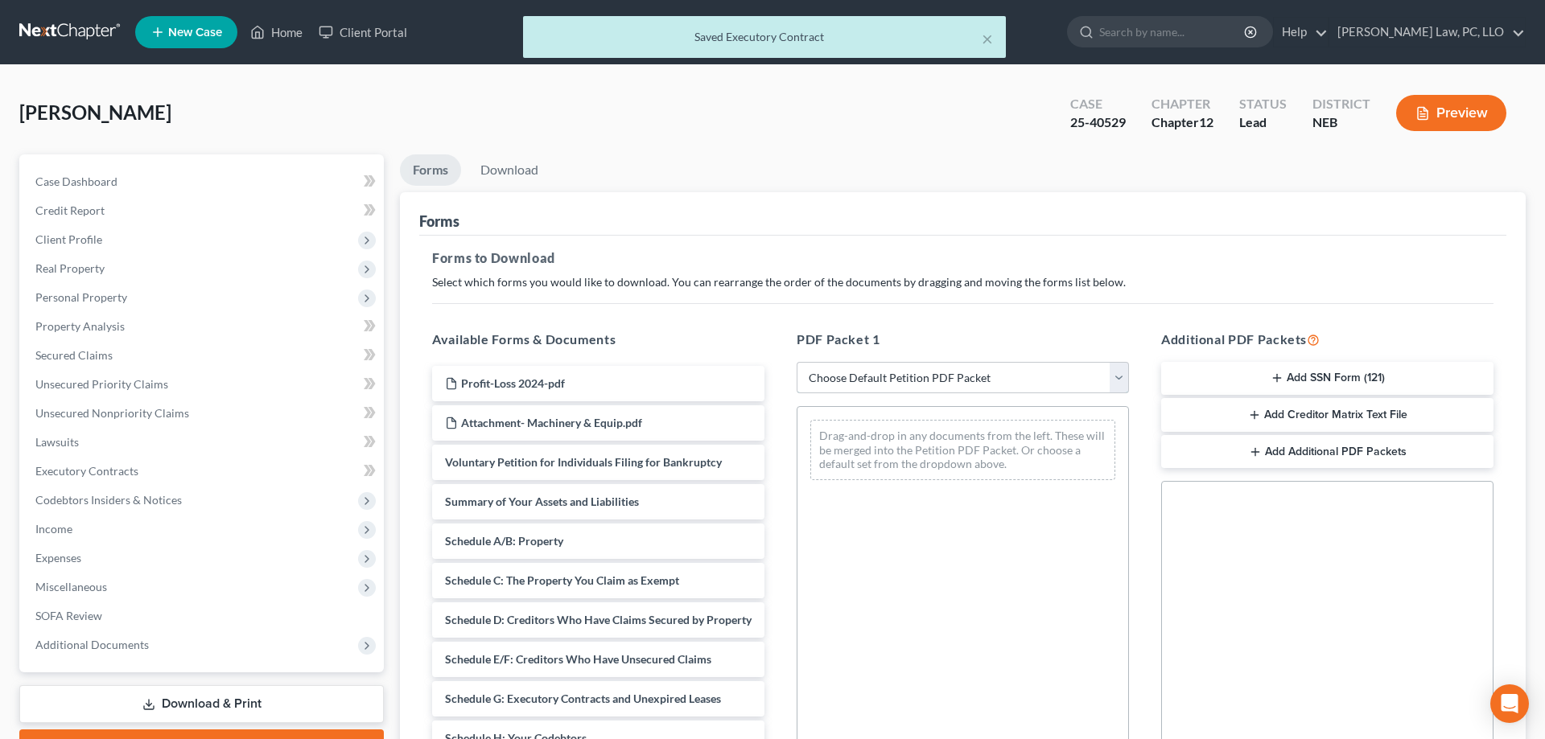
click at [796, 362] on select "Choose Default Petition PDF Packet Complete Bankruptcy Petition (all forms and …" at bounding box center [962, 378] width 332 height 32
select select "2"
click option "Amended Forms" at bounding box center [0, 0] width 0 height 0
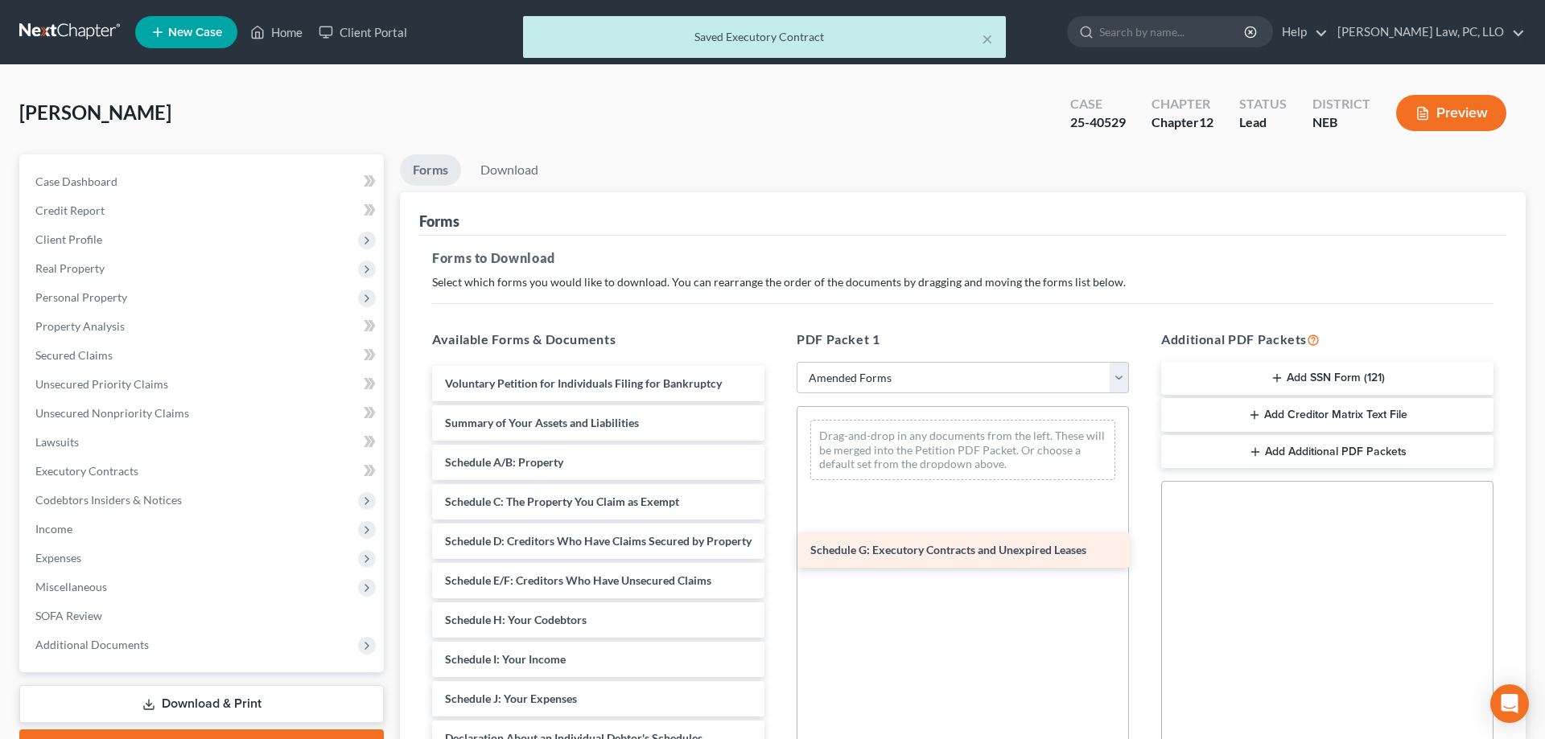
drag, startPoint x: 535, startPoint y: 619, endPoint x: 925, endPoint y: 533, distance: 399.7
click at [777, 546] on div "Schedule G: Executory Contracts and Unexpired Leases Voluntary Petition for Ind…" at bounding box center [598, 675] width 358 height 619
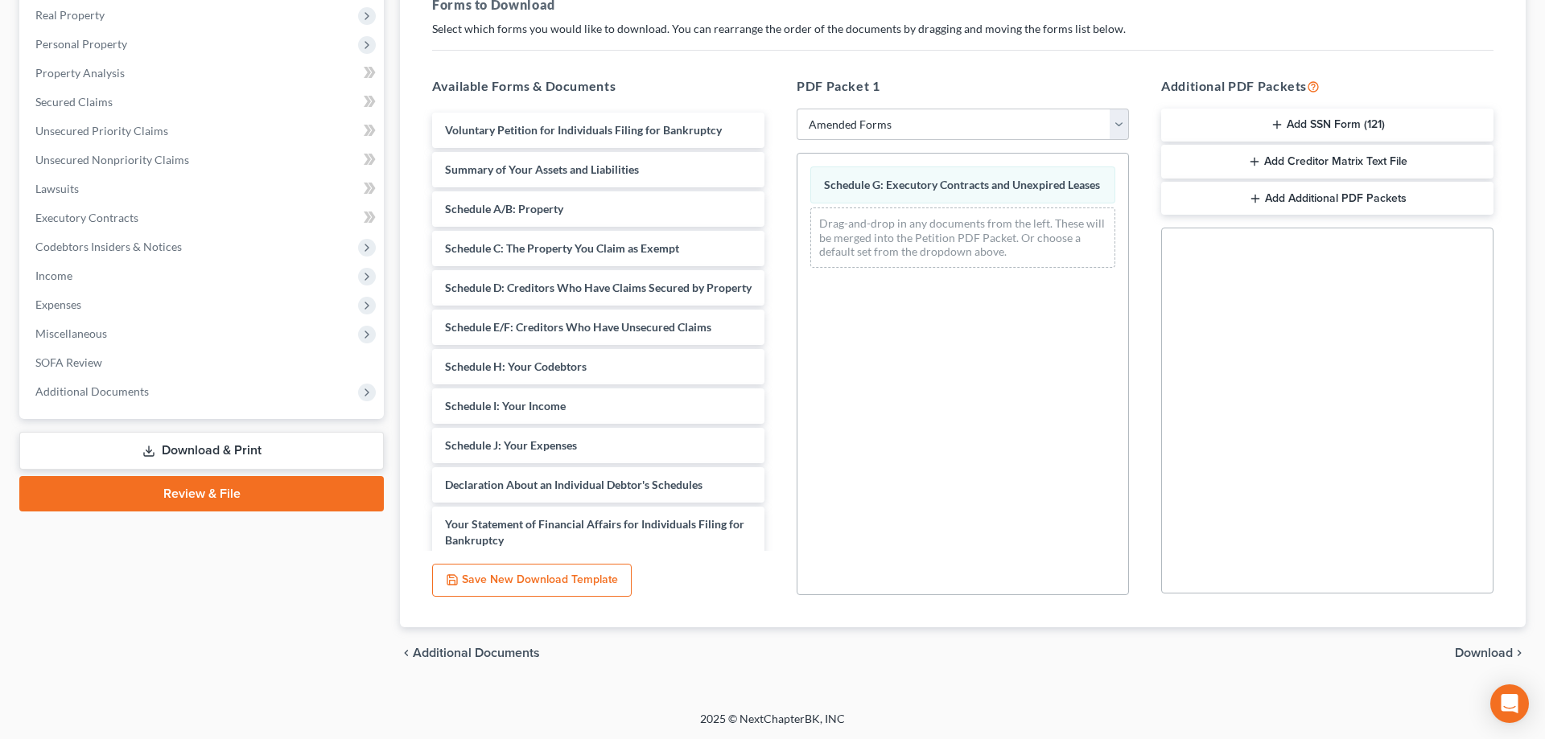
click at [1468, 653] on span "Download" at bounding box center [1484, 653] width 58 height 13
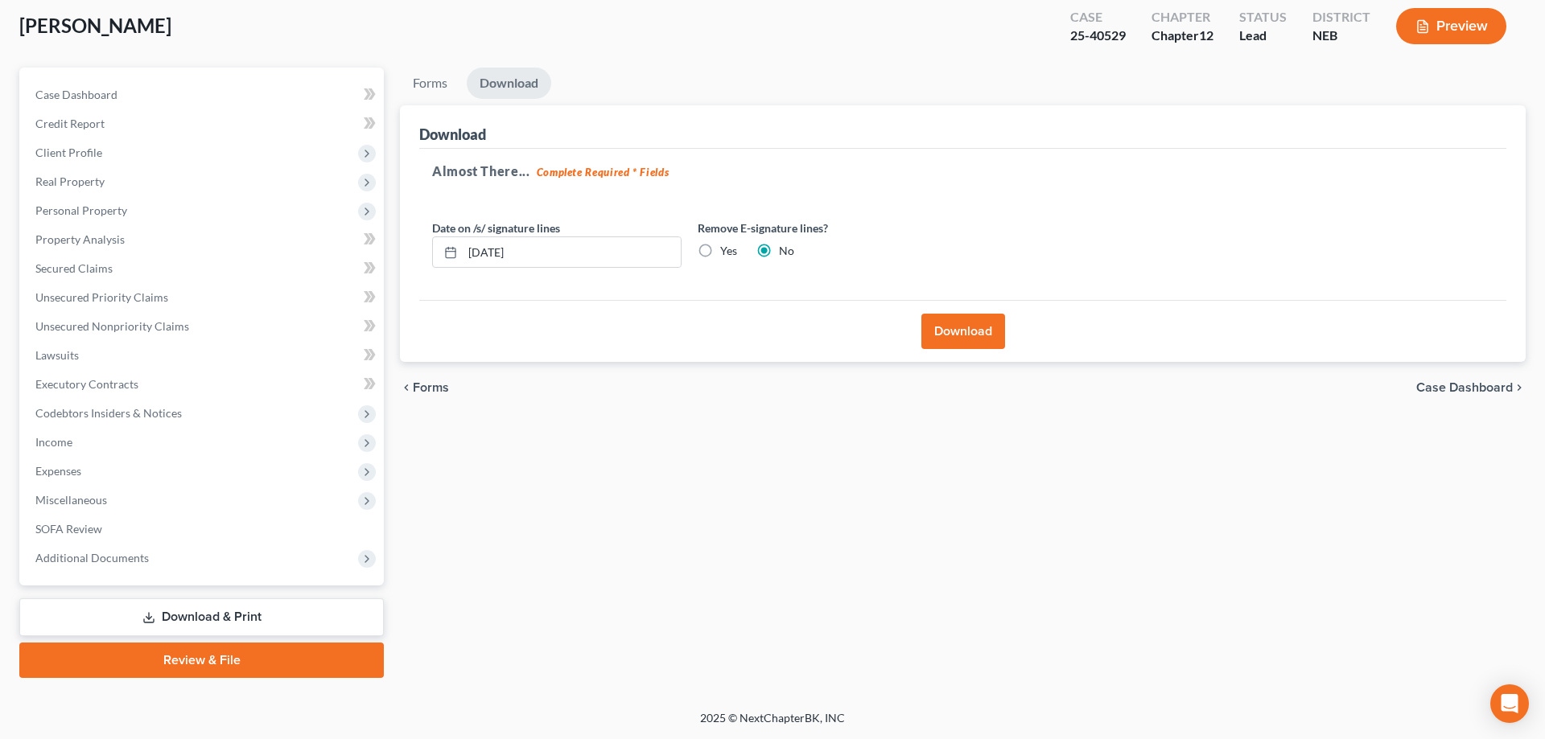
scroll to position [85, 0]
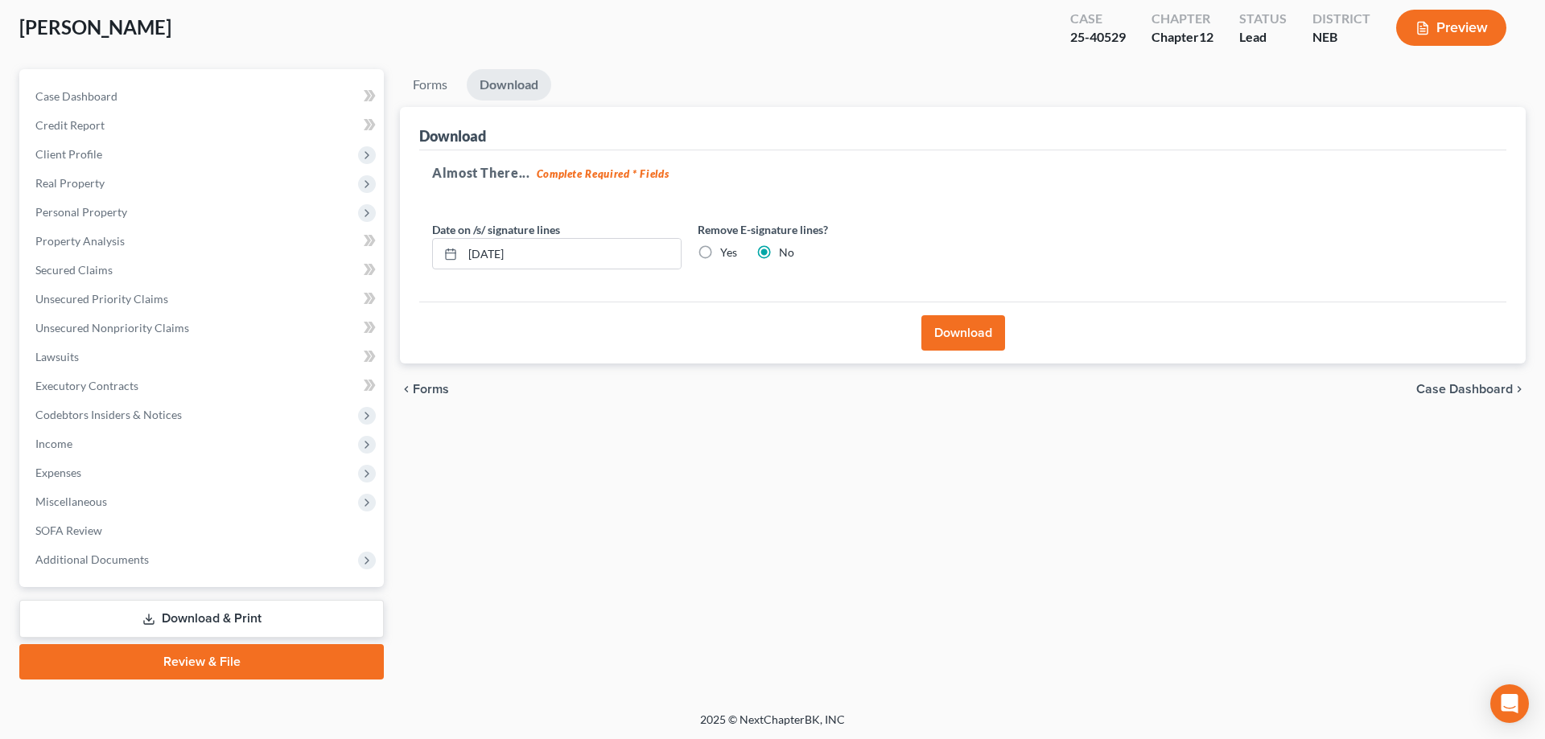
click at [954, 331] on button "Download" at bounding box center [963, 332] width 84 height 35
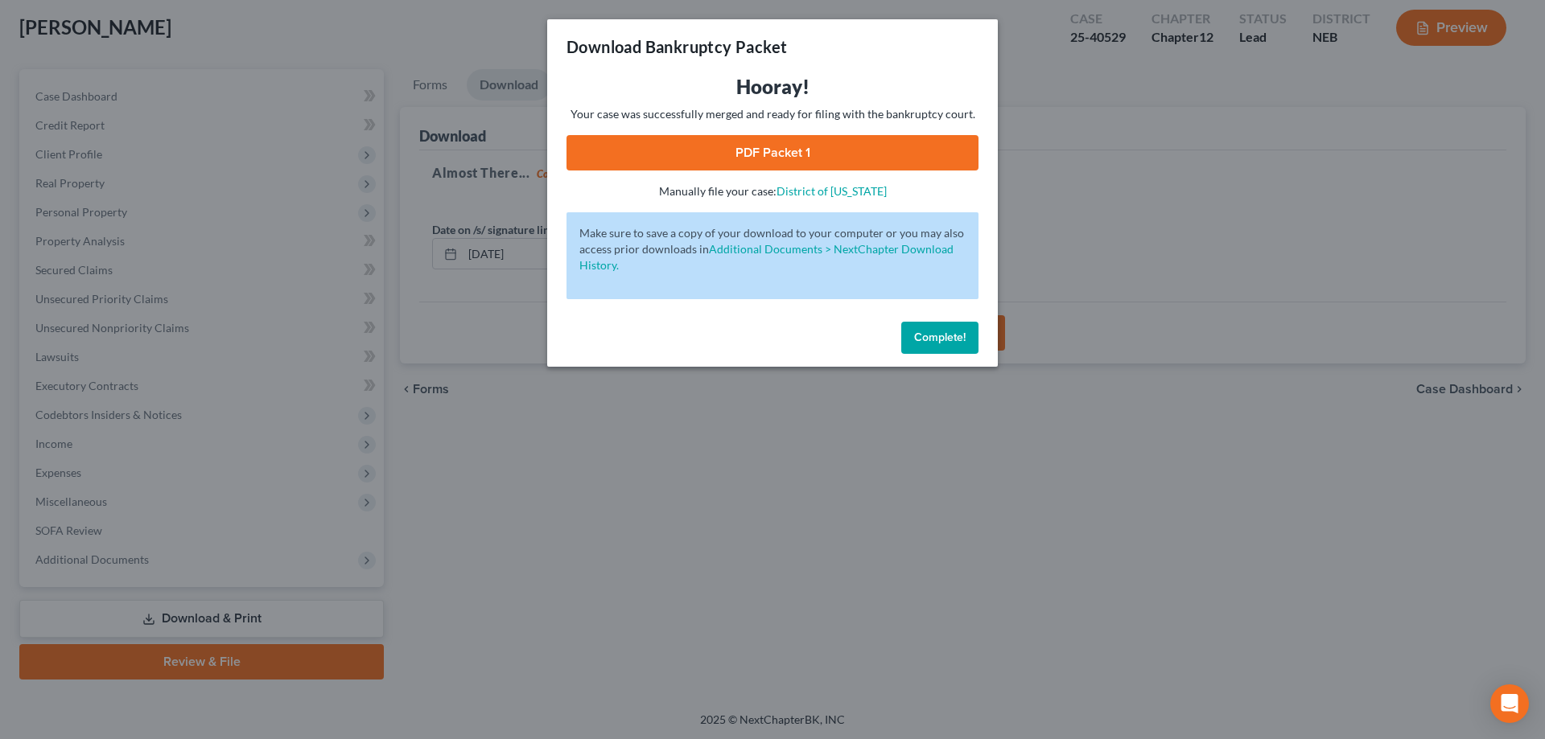
click at [850, 153] on link "PDF Packet 1" at bounding box center [772, 152] width 412 height 35
click at [935, 341] on span "Complete!" at bounding box center [939, 338] width 51 height 14
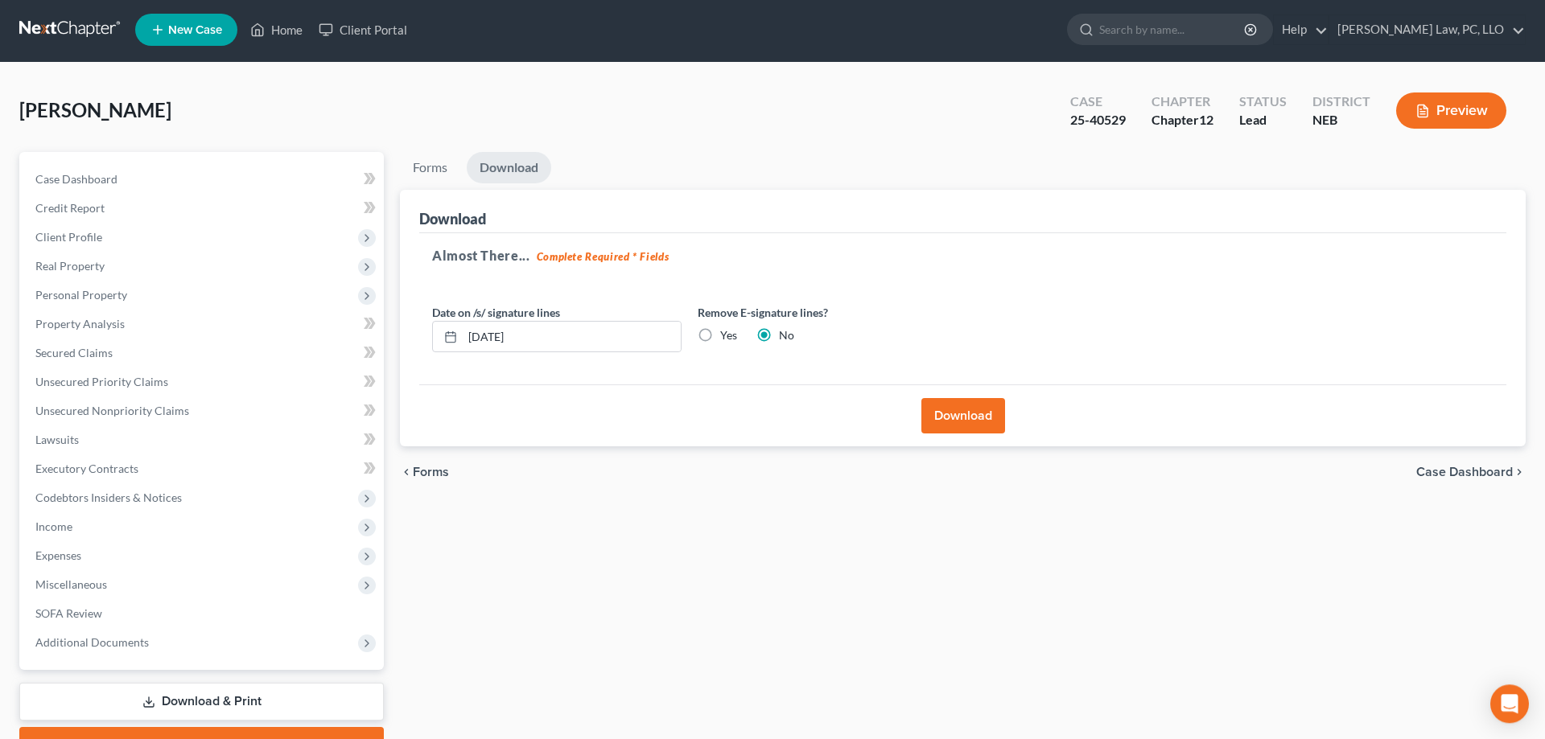
scroll to position [0, 0]
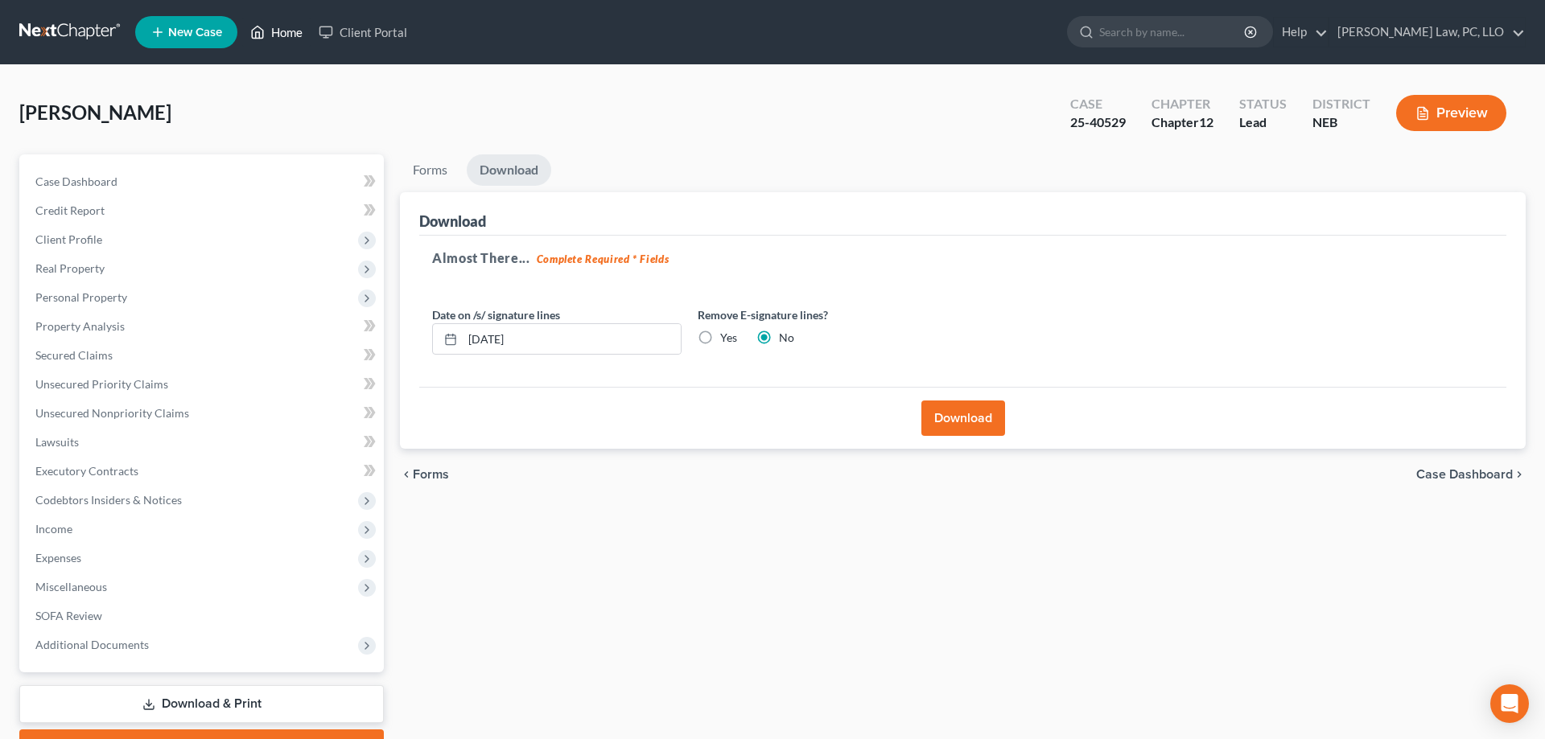
click at [292, 43] on link "Home" at bounding box center [276, 32] width 68 height 29
